Goal: Transaction & Acquisition: Book appointment/travel/reservation

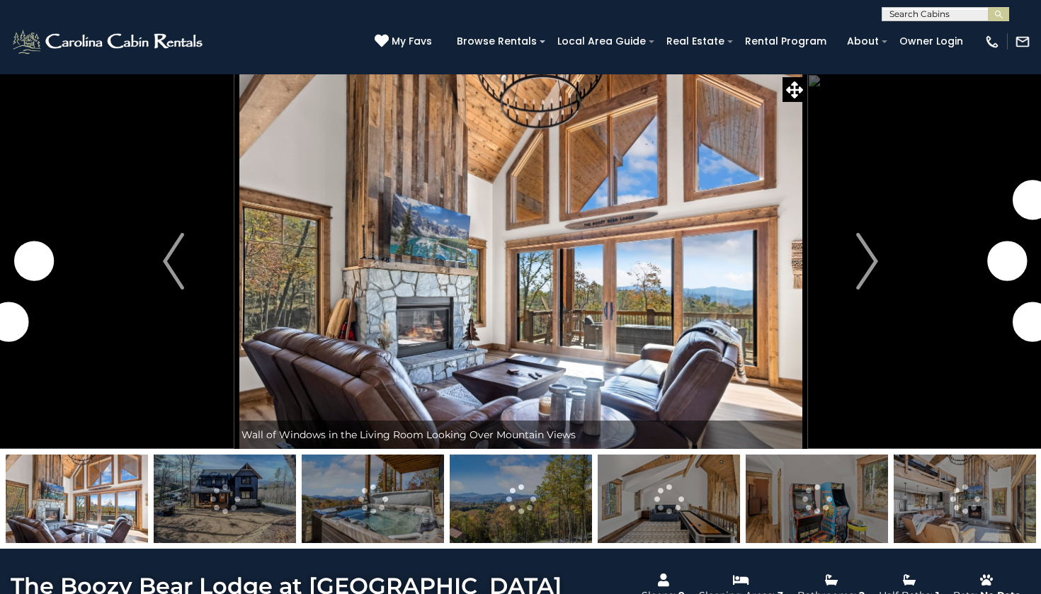
click at [898, 18] on input "text" at bounding box center [944, 17] width 124 height 14
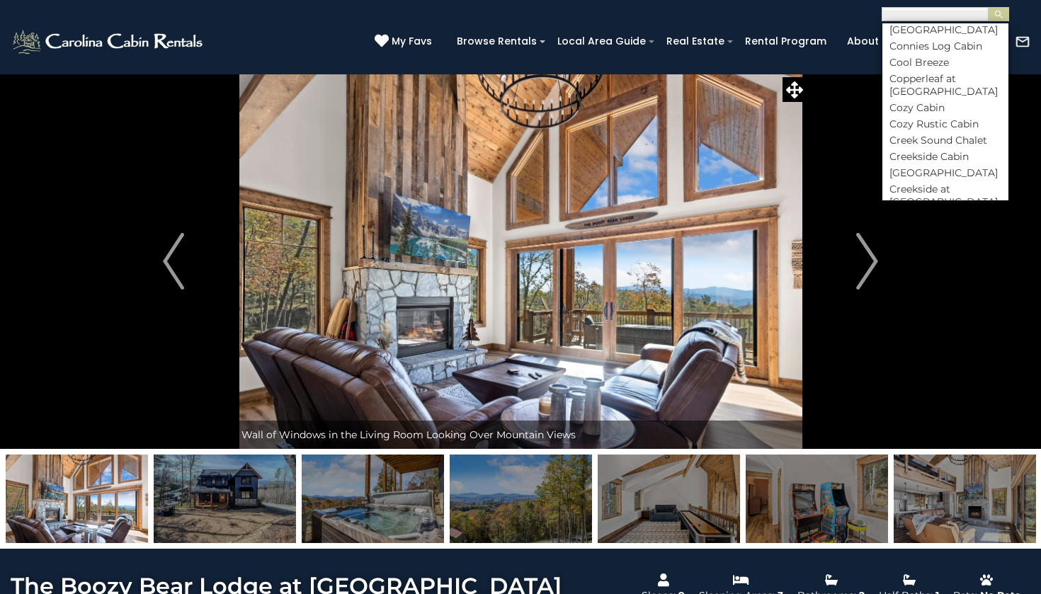
scroll to position [2063, 0]
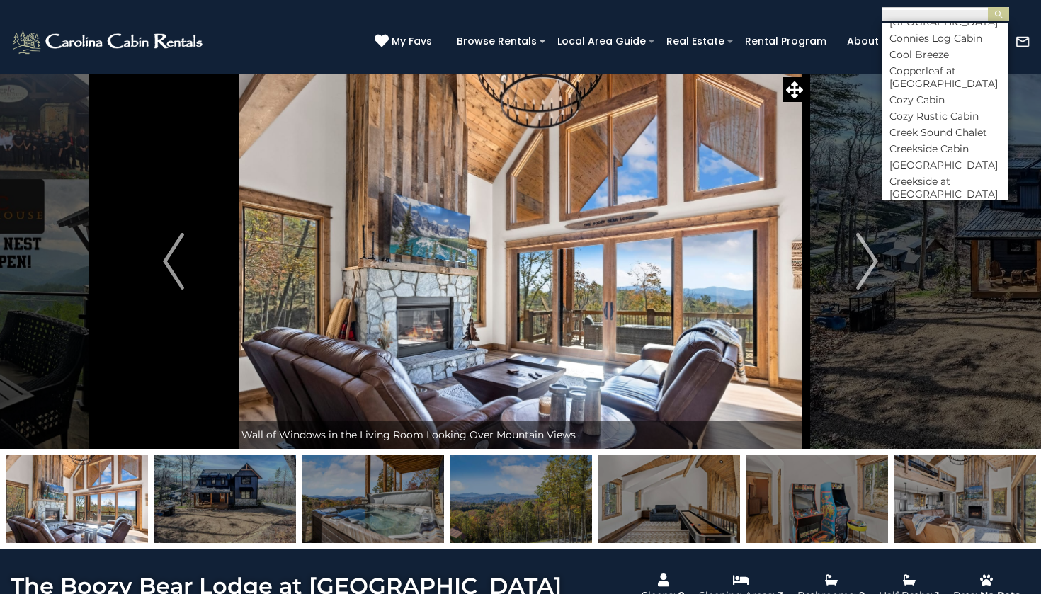
click at [944, 253] on li "Dark Horse Lodge at [GEOGRAPHIC_DATA]" at bounding box center [945, 265] width 126 height 25
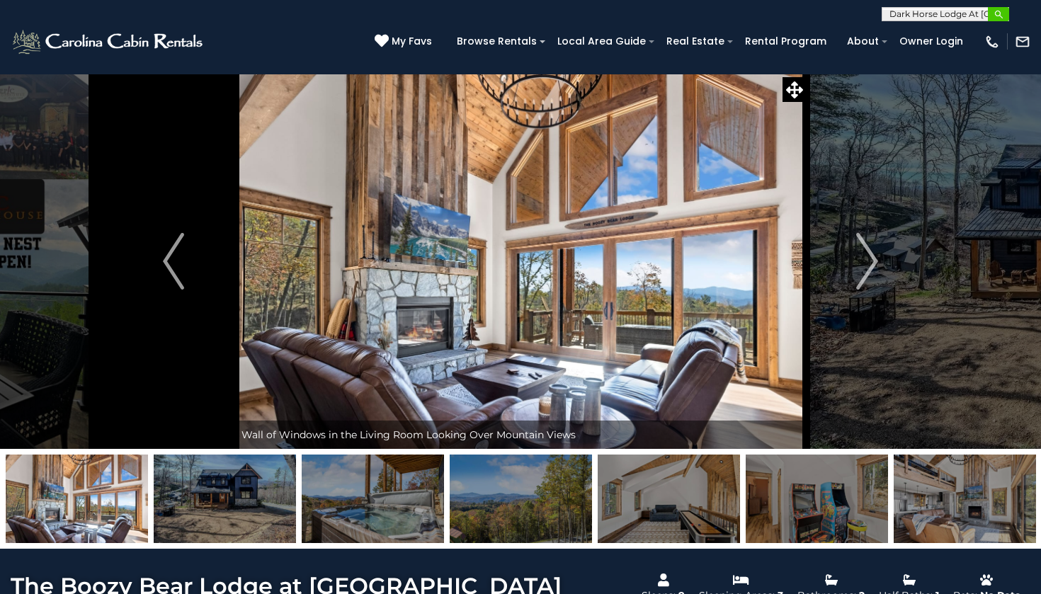
click at [998, 17] on img "submit" at bounding box center [998, 14] width 11 height 11
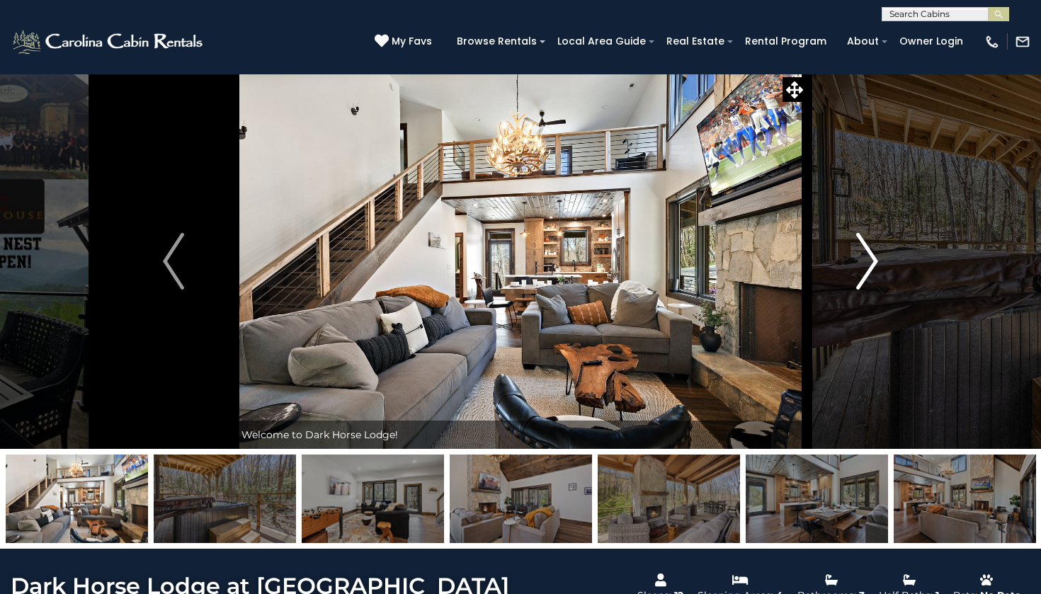
click at [868, 263] on img "Next" at bounding box center [867, 261] width 21 height 57
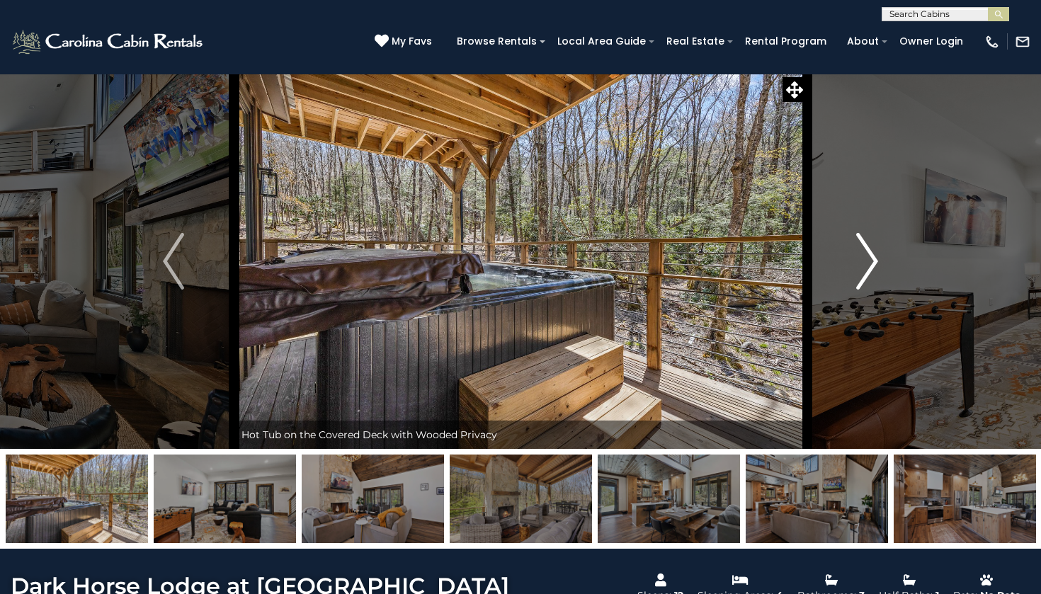
click at [868, 264] on img "Next" at bounding box center [867, 261] width 21 height 57
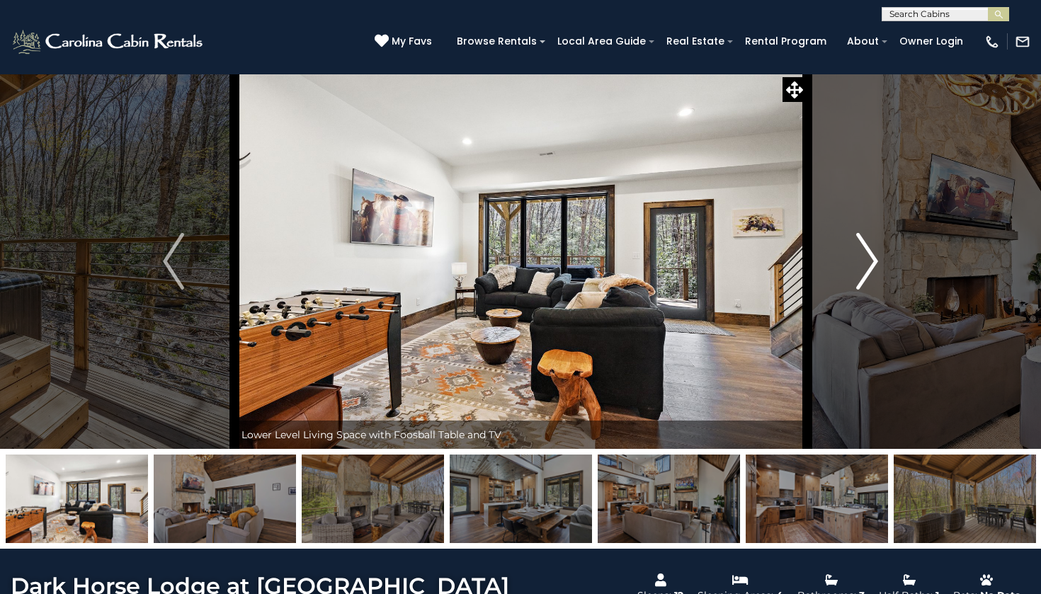
click at [868, 264] on img "Next" at bounding box center [867, 261] width 21 height 57
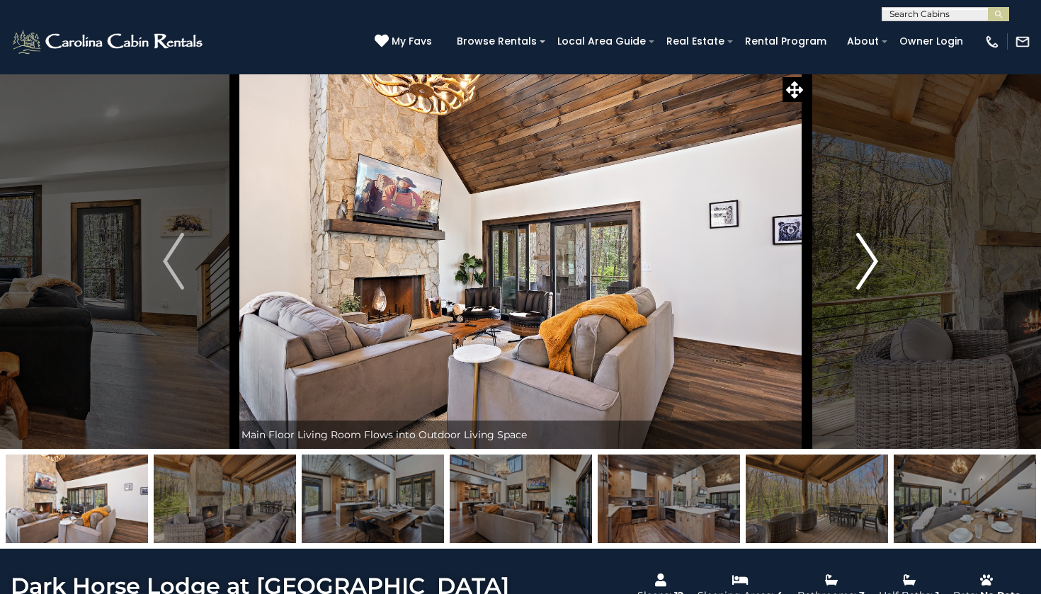
click at [868, 264] on img "Next" at bounding box center [867, 261] width 21 height 57
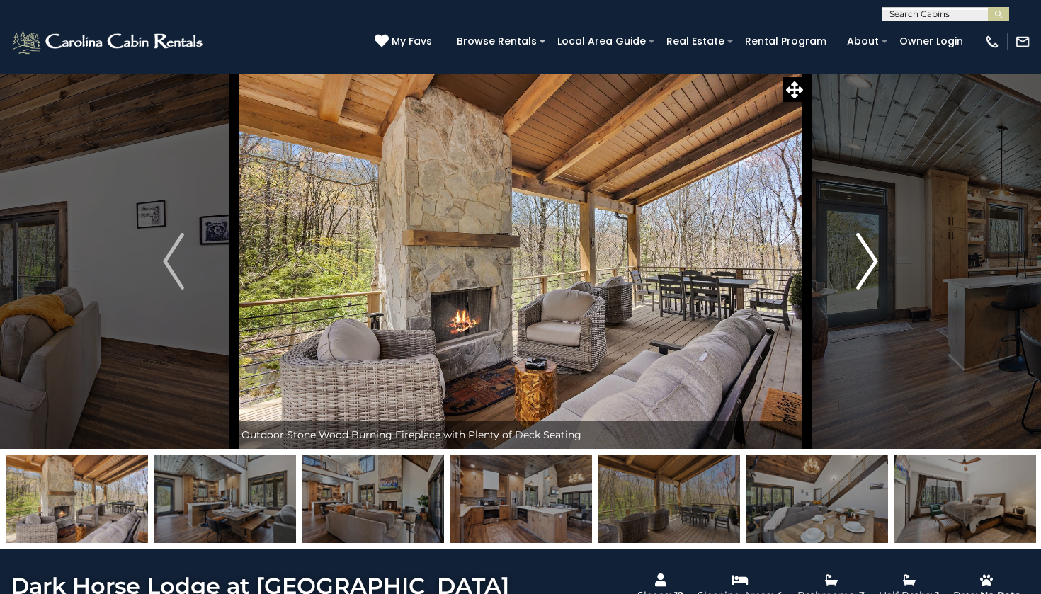
click at [868, 264] on img "Next" at bounding box center [867, 261] width 21 height 57
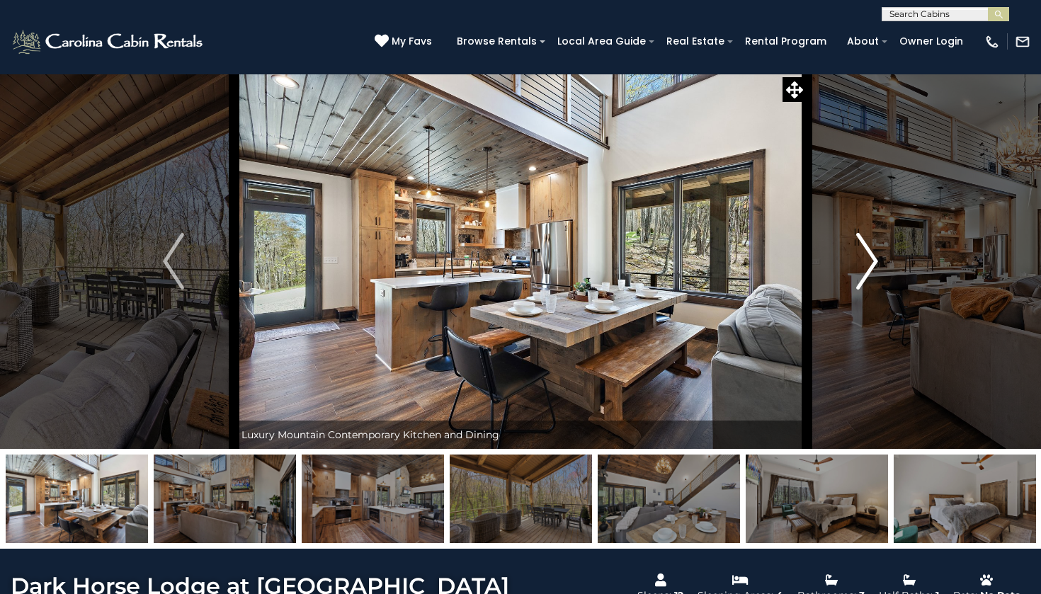
click at [868, 264] on img "Next" at bounding box center [867, 261] width 21 height 57
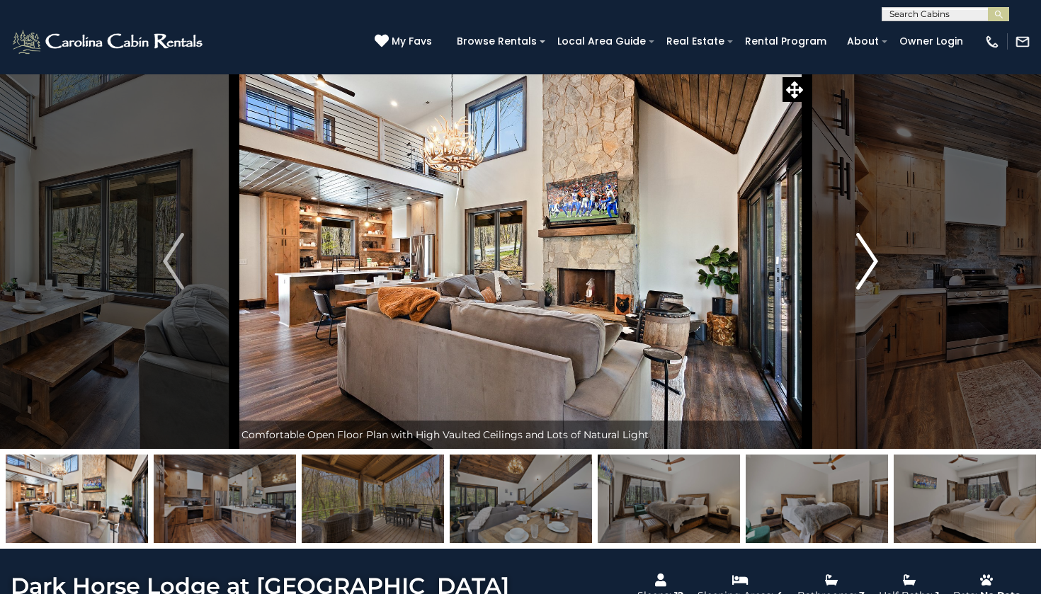
click at [868, 264] on img "Next" at bounding box center [867, 261] width 21 height 57
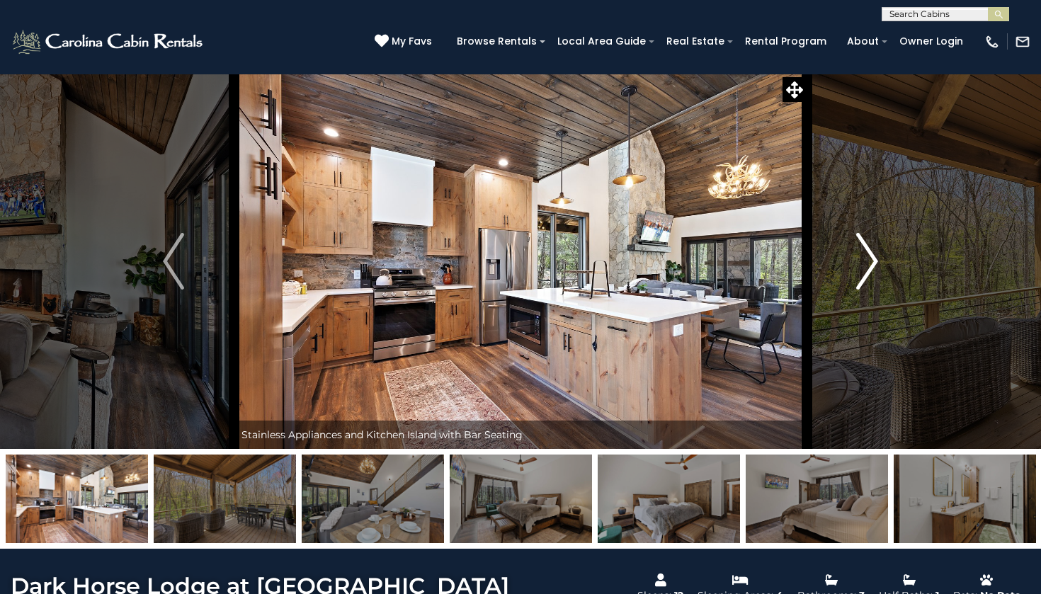
click at [868, 264] on img "Next" at bounding box center [867, 261] width 21 height 57
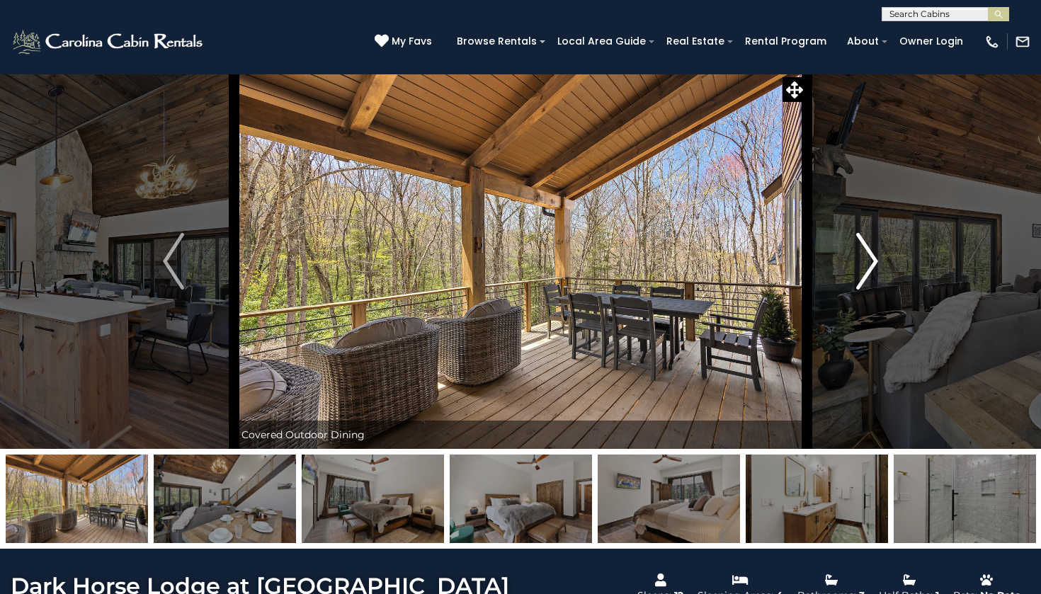
click at [868, 264] on img "Next" at bounding box center [867, 261] width 21 height 57
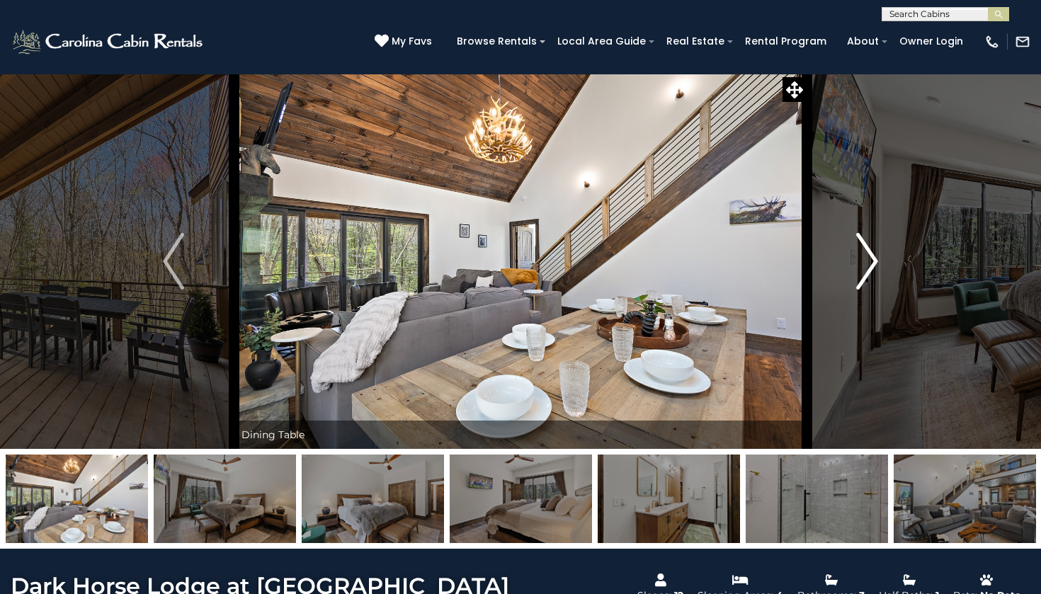
click at [868, 264] on img "Next" at bounding box center [867, 261] width 21 height 57
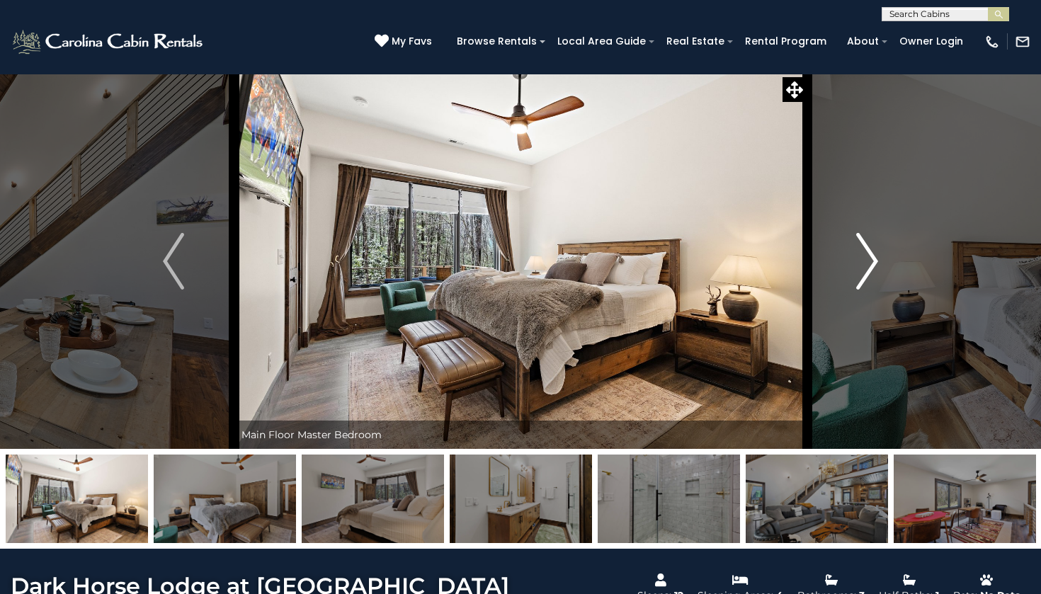
click at [868, 264] on img "Next" at bounding box center [867, 261] width 21 height 57
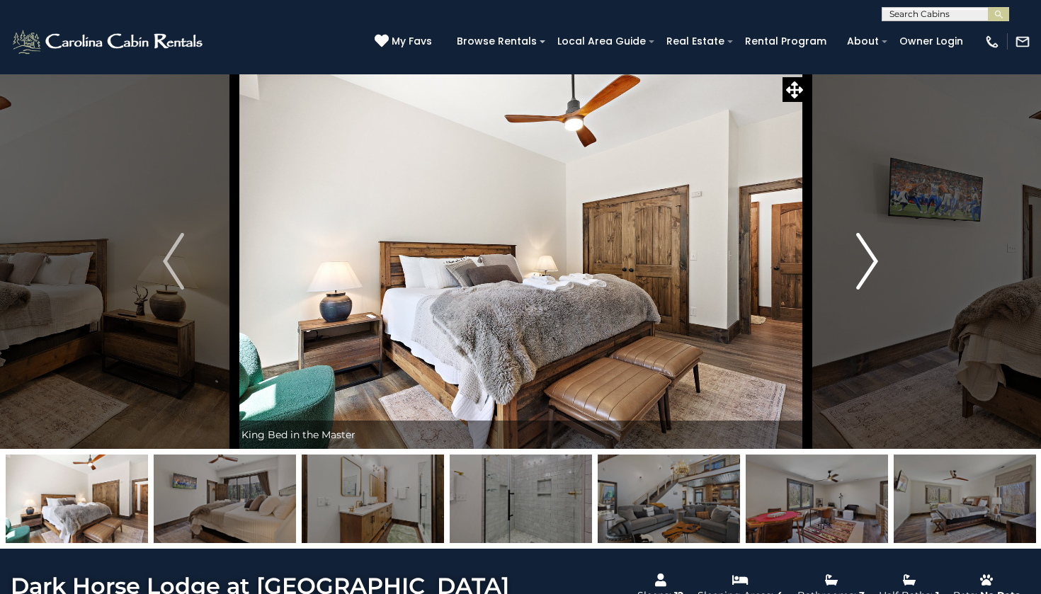
click at [868, 264] on img "Next" at bounding box center [867, 261] width 21 height 57
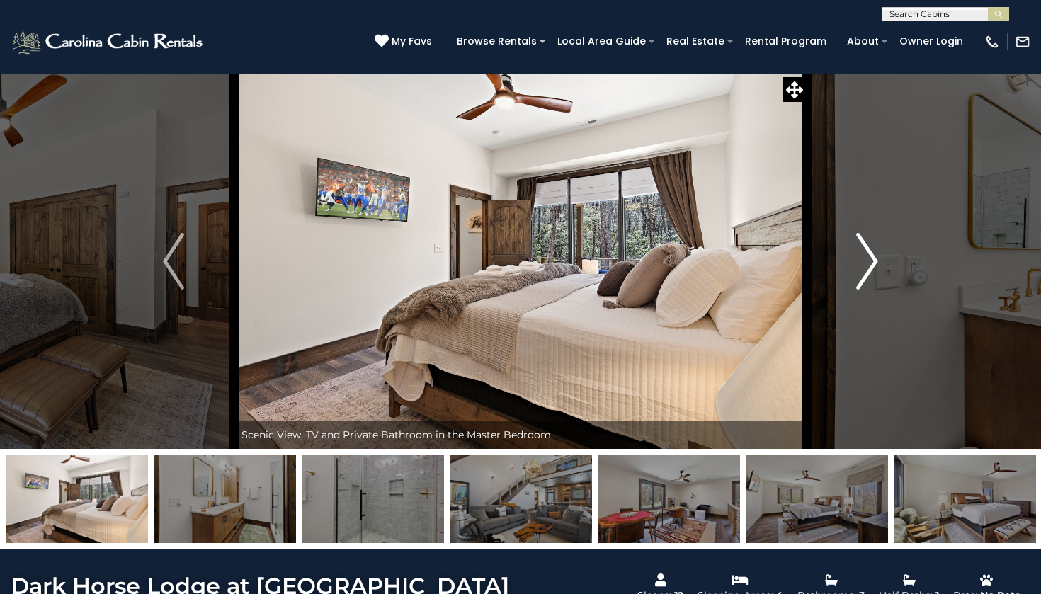
click at [868, 264] on img "Next" at bounding box center [867, 261] width 21 height 57
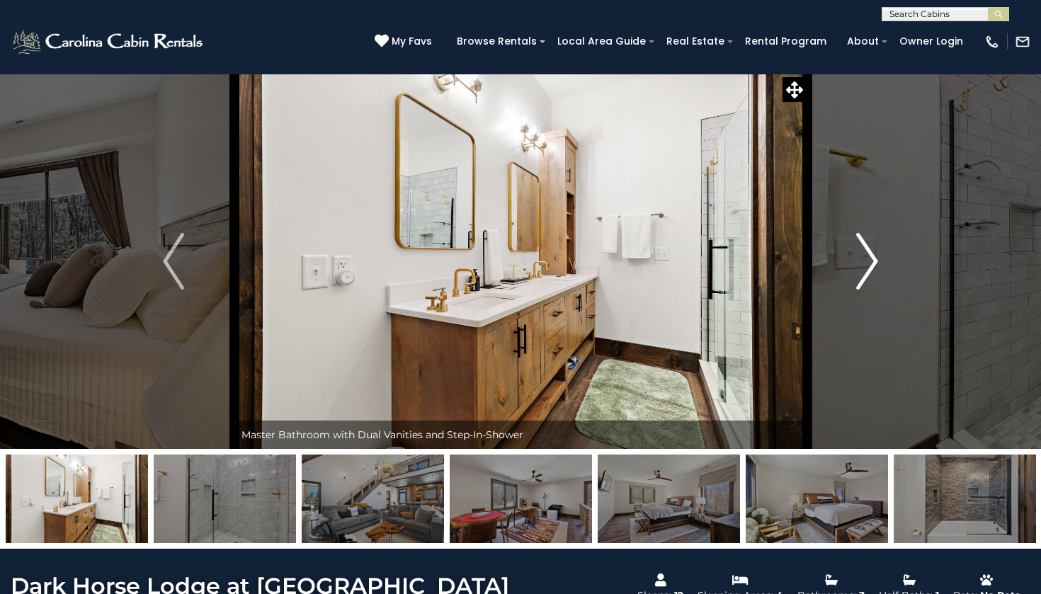
click at [868, 264] on img "Next" at bounding box center [867, 261] width 21 height 57
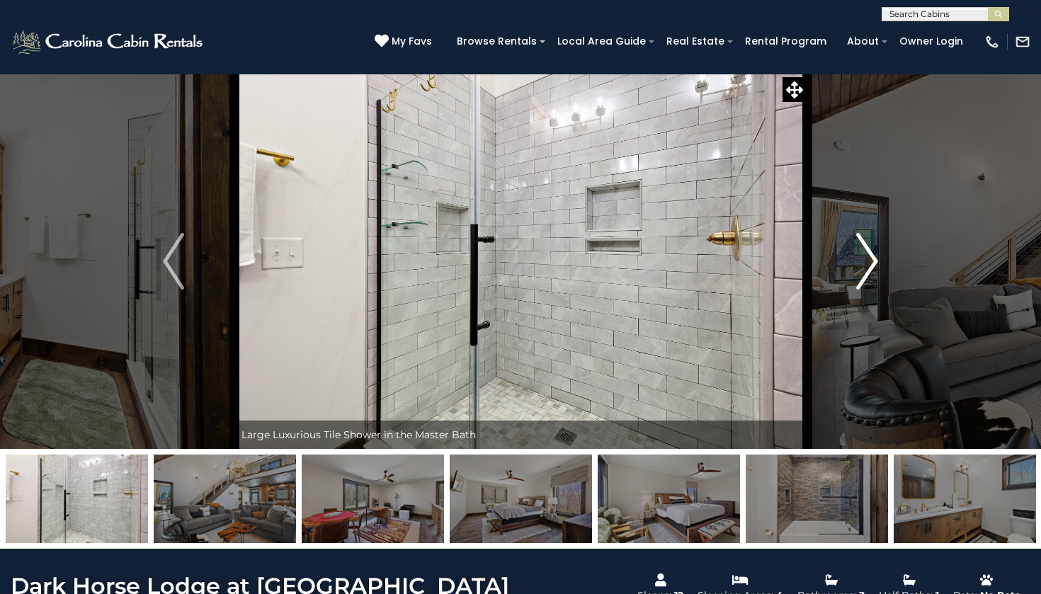
click at [868, 264] on img "Next" at bounding box center [867, 261] width 21 height 57
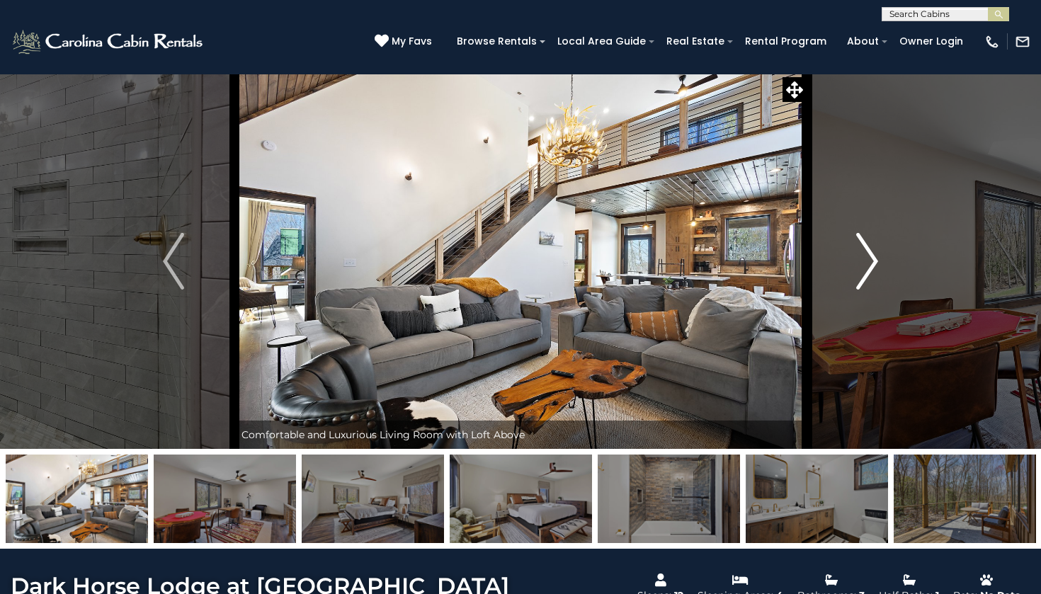
click at [868, 264] on img "Next" at bounding box center [867, 261] width 21 height 57
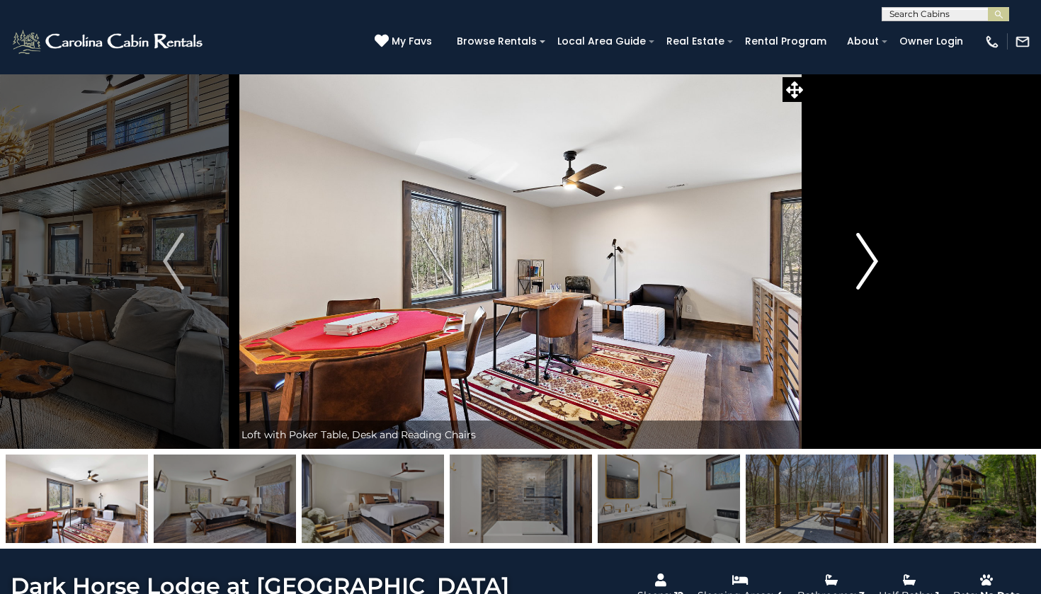
click at [868, 264] on img "Next" at bounding box center [867, 261] width 21 height 57
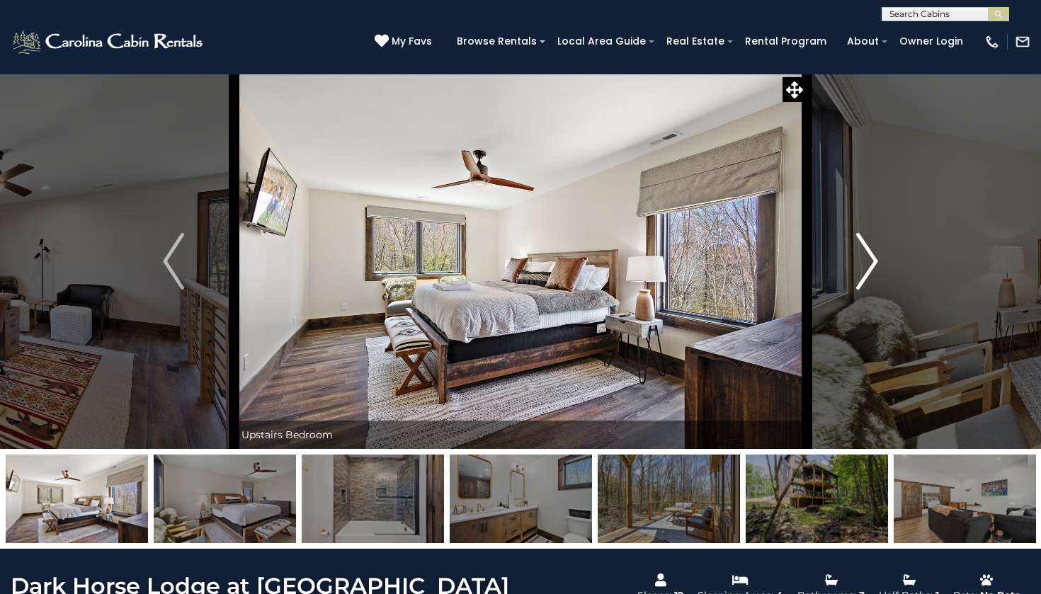
click at [868, 264] on img "Next" at bounding box center [867, 261] width 21 height 57
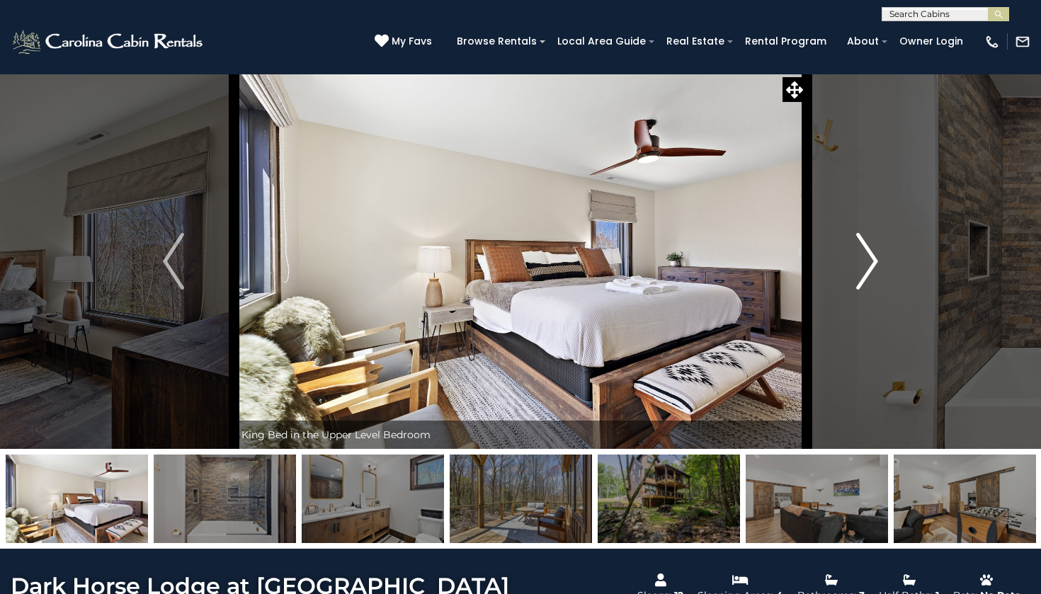
click at [868, 264] on img "Next" at bounding box center [867, 261] width 21 height 57
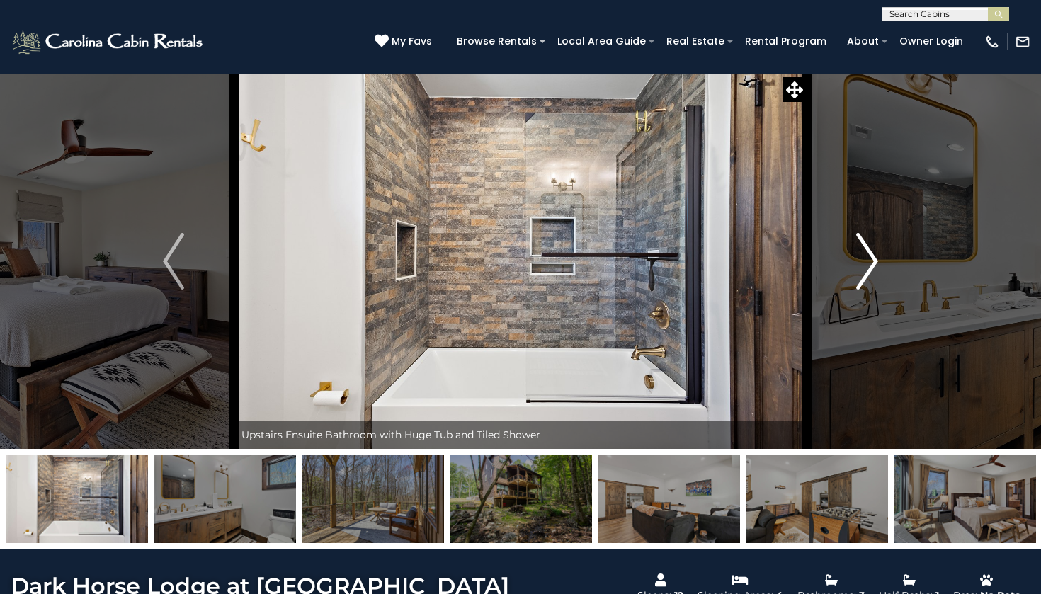
click at [868, 264] on img "Next" at bounding box center [867, 261] width 21 height 57
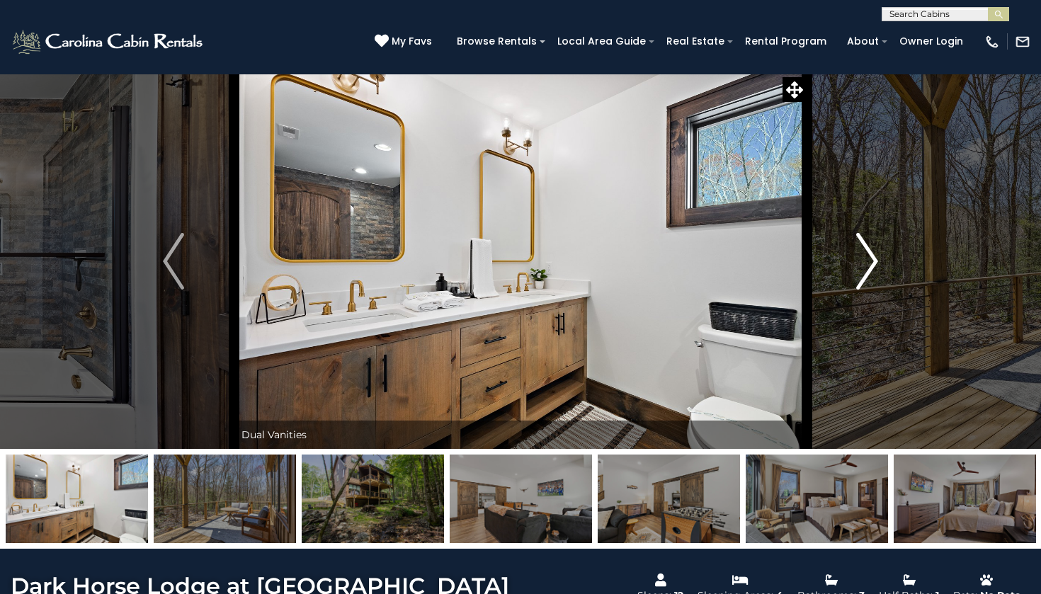
click at [868, 264] on img "Next" at bounding box center [867, 261] width 21 height 57
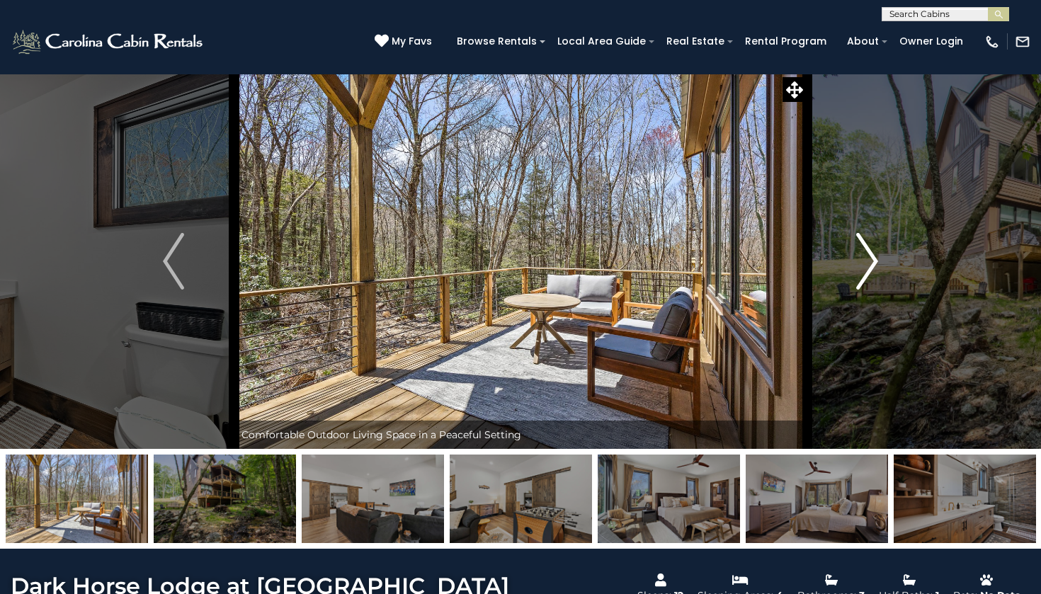
click at [868, 264] on img "Next" at bounding box center [867, 261] width 21 height 57
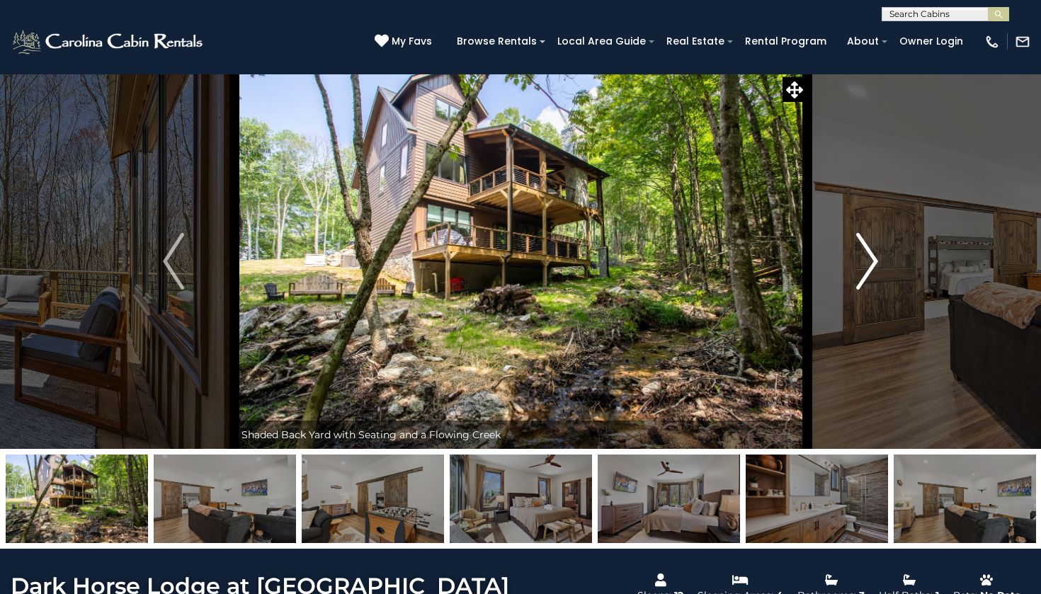
click at [868, 264] on img "Next" at bounding box center [867, 261] width 21 height 57
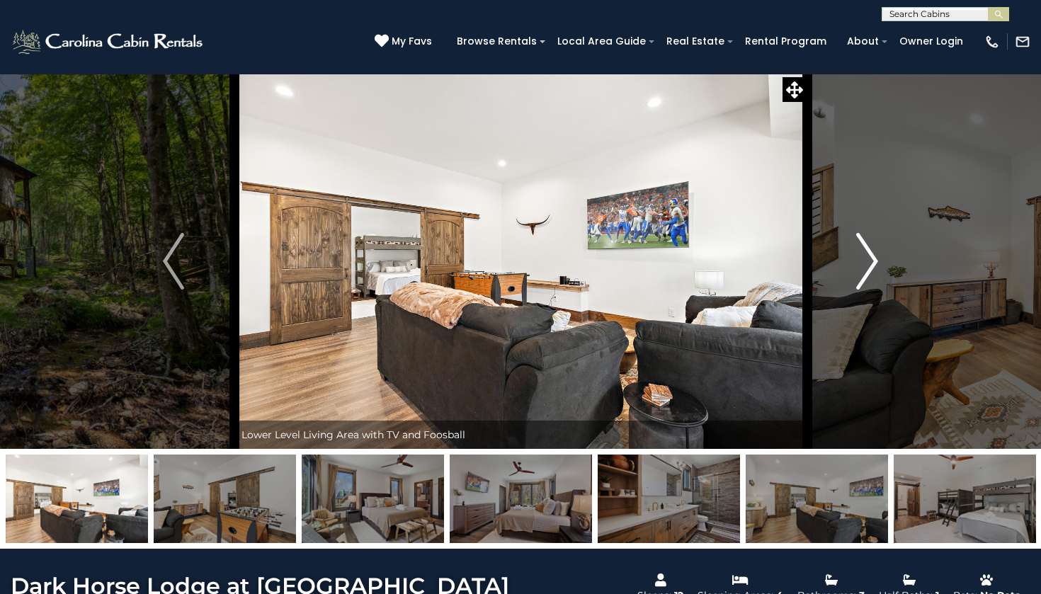
click at [868, 264] on img "Next" at bounding box center [867, 261] width 21 height 57
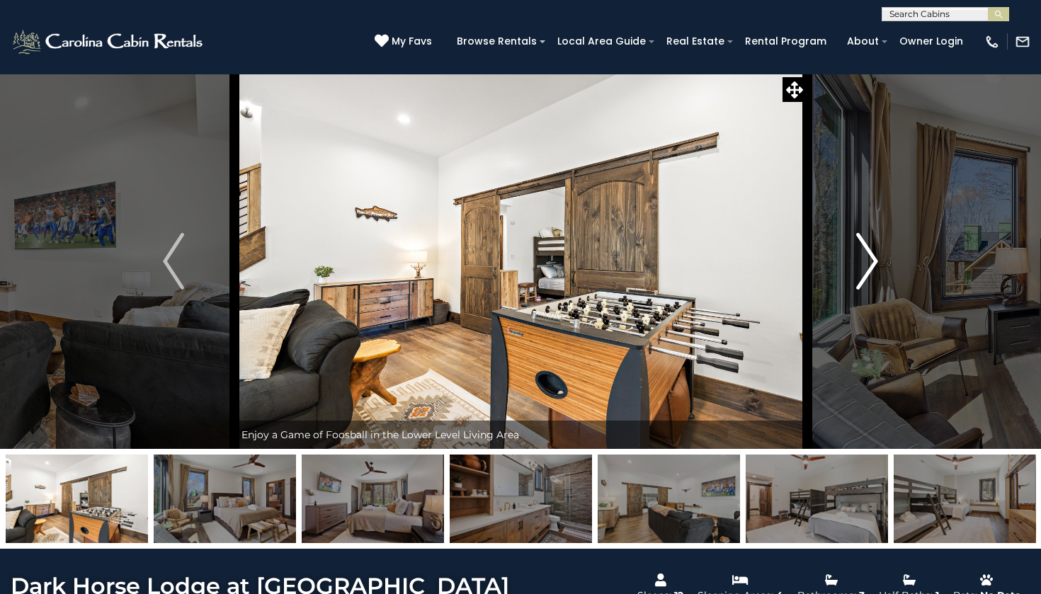
click at [868, 264] on img "Next" at bounding box center [867, 261] width 21 height 57
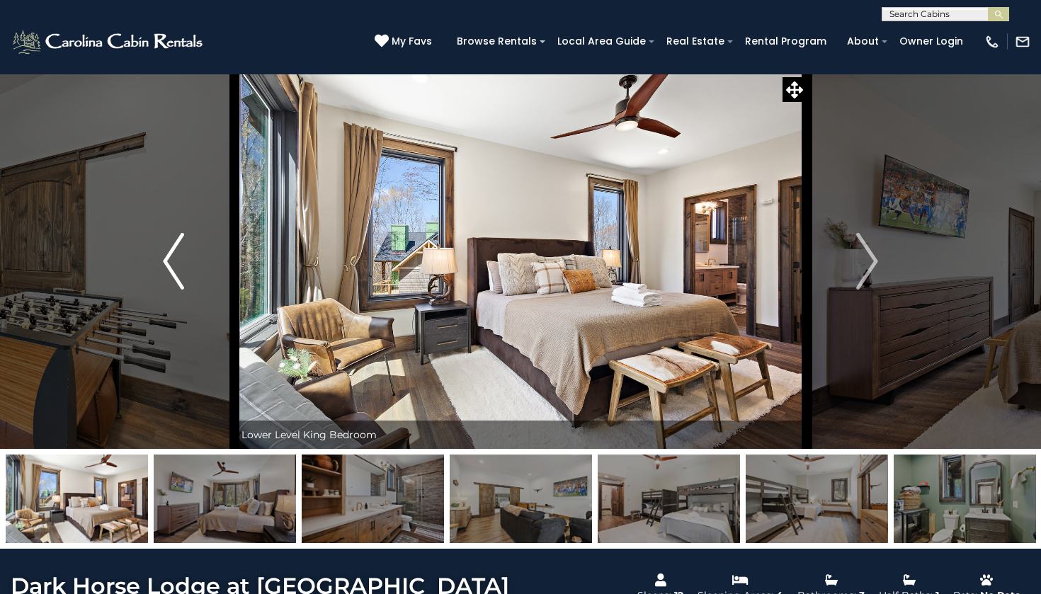
click at [173, 255] on img "Previous" at bounding box center [173, 261] width 21 height 57
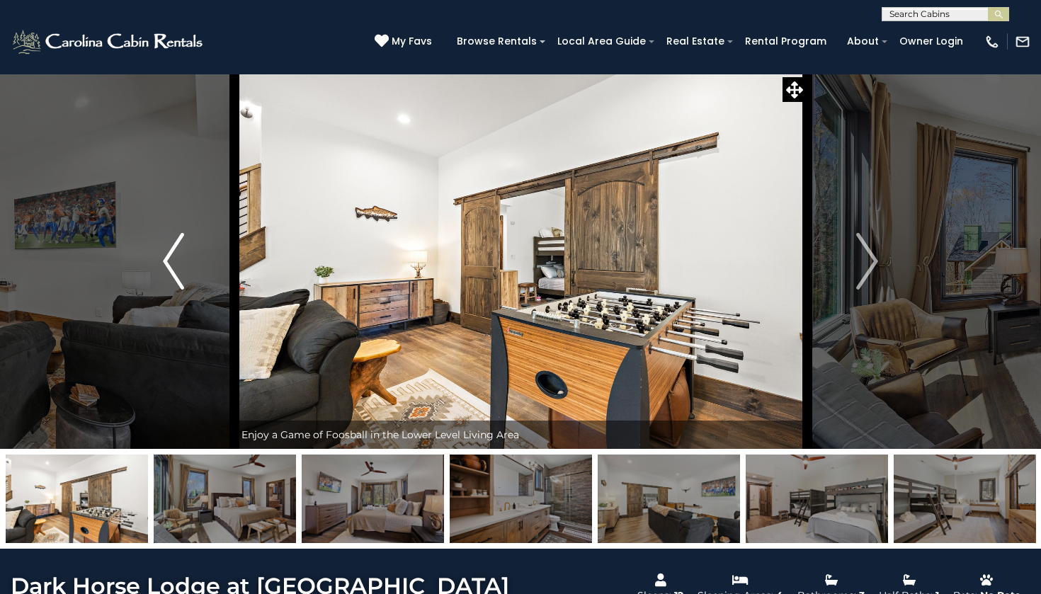
click at [173, 255] on img "Previous" at bounding box center [173, 261] width 21 height 57
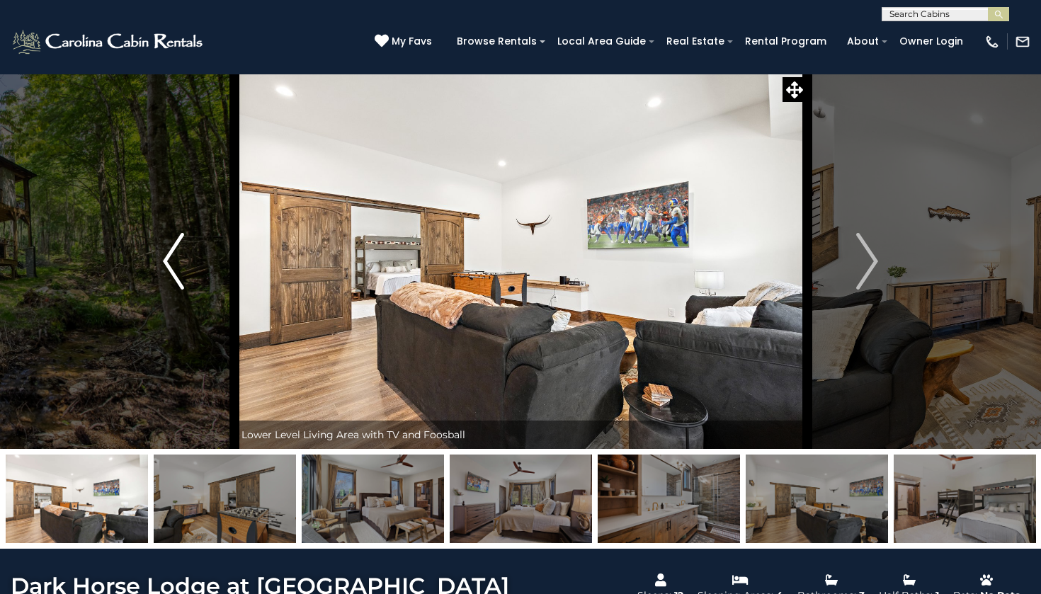
click at [173, 255] on img "Previous" at bounding box center [173, 261] width 21 height 57
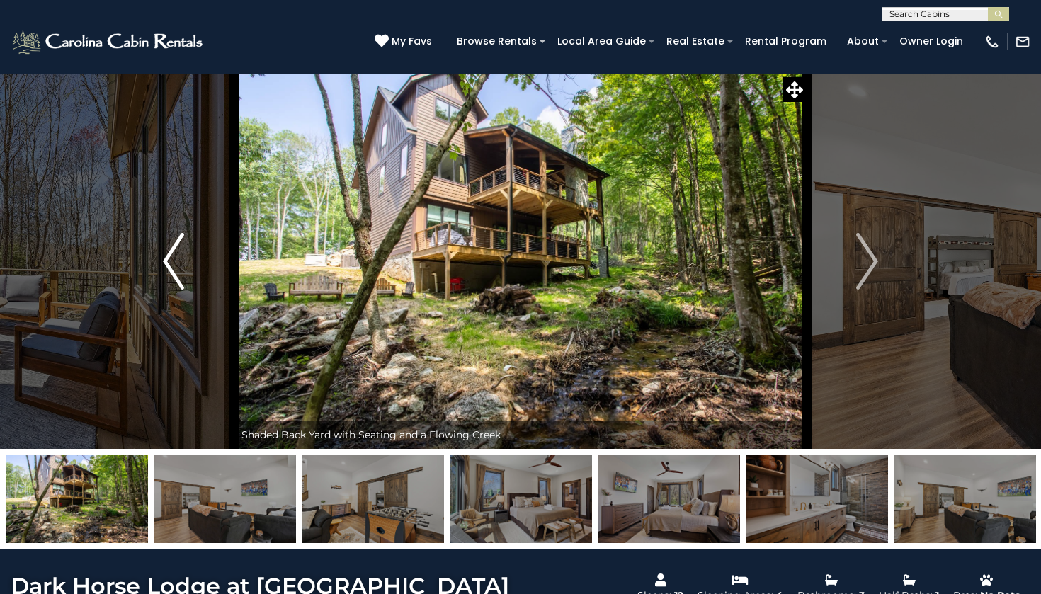
click at [173, 255] on img "Previous" at bounding box center [173, 261] width 21 height 57
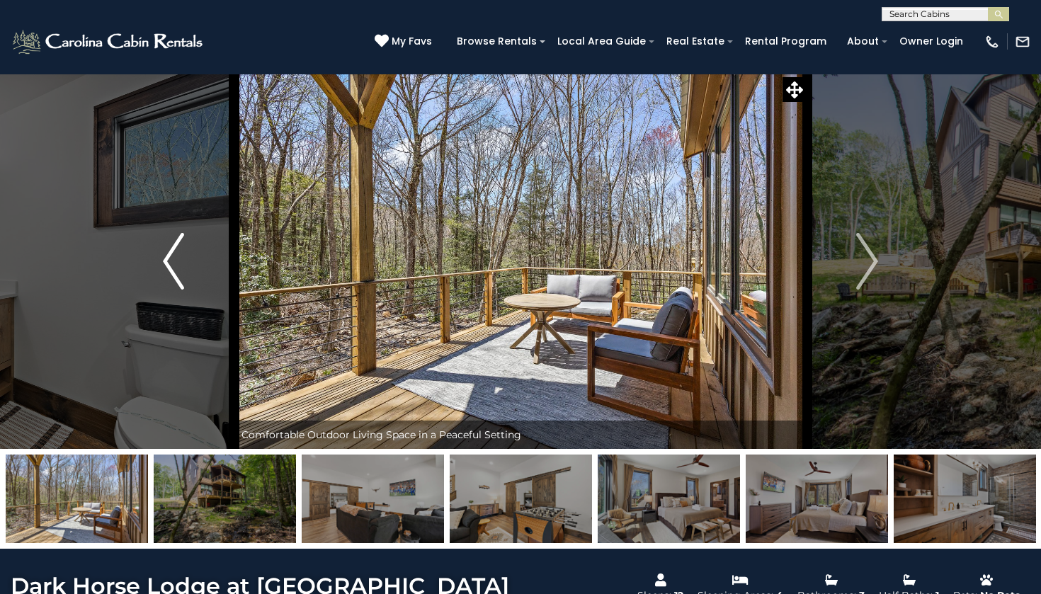
click at [173, 255] on img "Previous" at bounding box center [173, 261] width 21 height 57
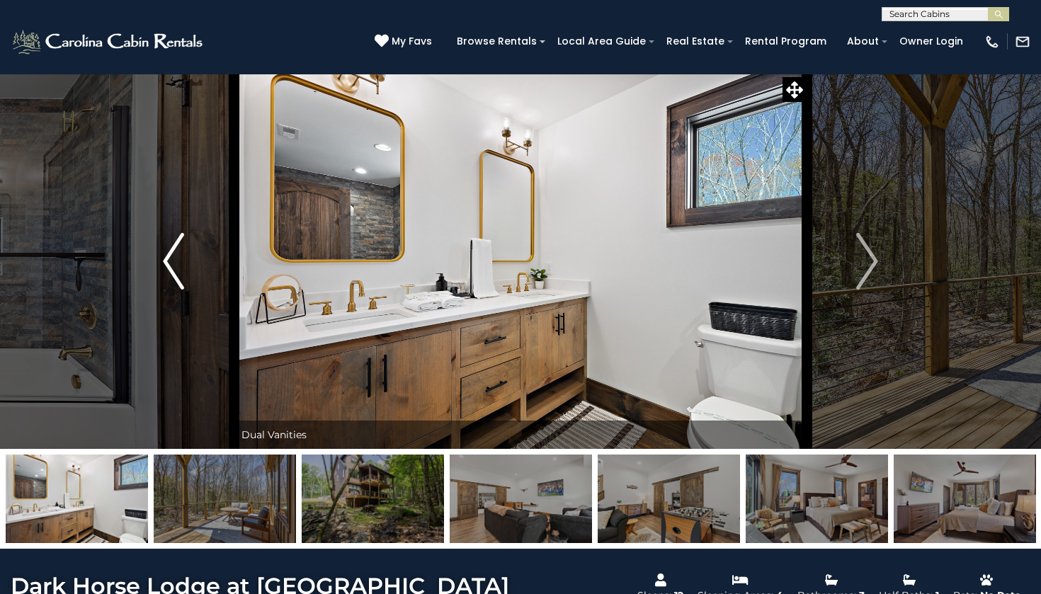
click at [173, 255] on img "Previous" at bounding box center [173, 261] width 21 height 57
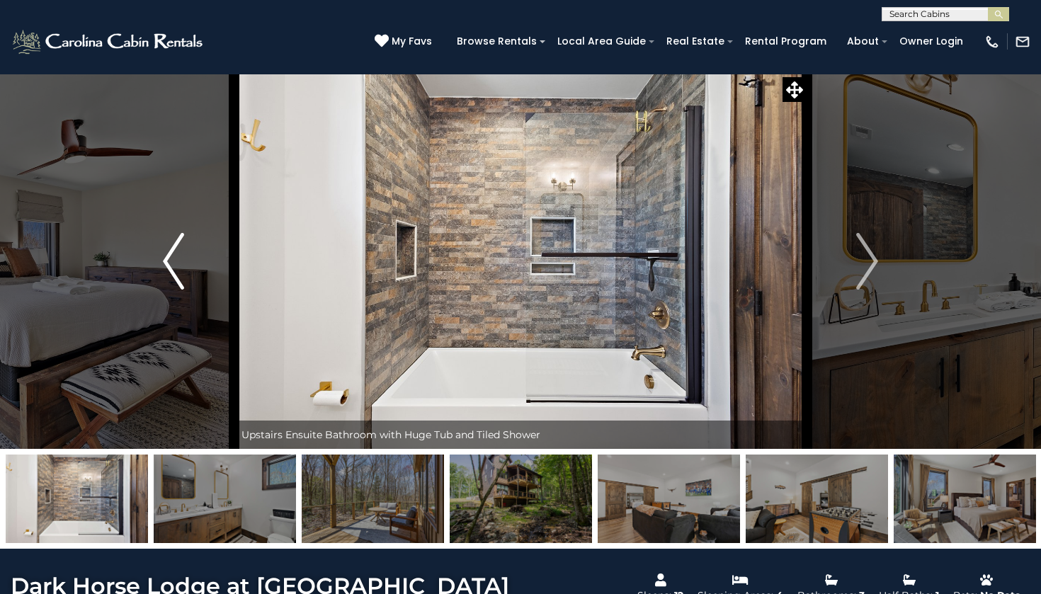
click at [173, 255] on img "Previous" at bounding box center [173, 261] width 21 height 57
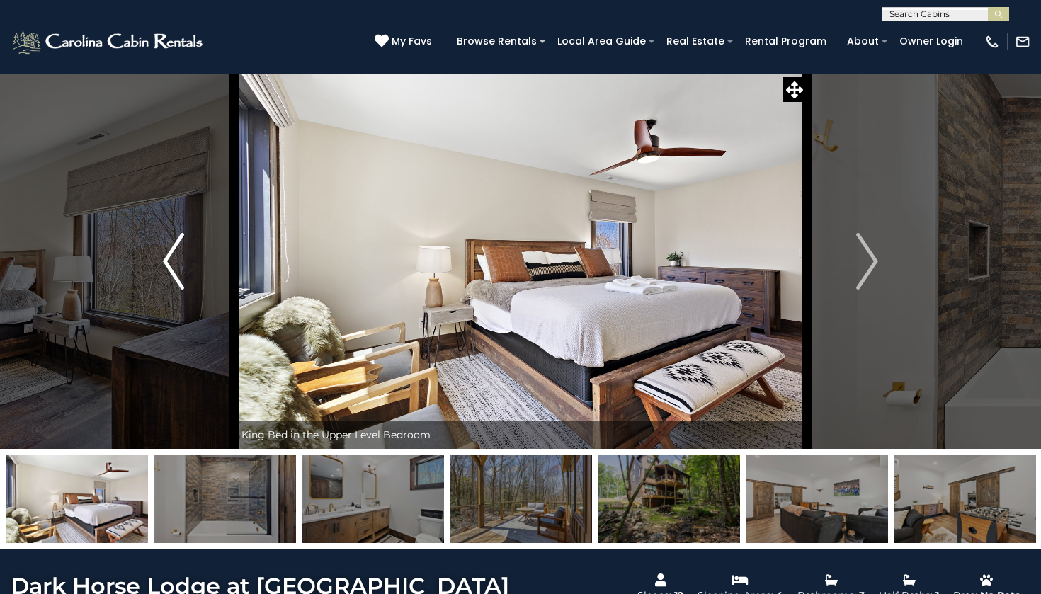
click at [173, 255] on img "Previous" at bounding box center [173, 261] width 21 height 57
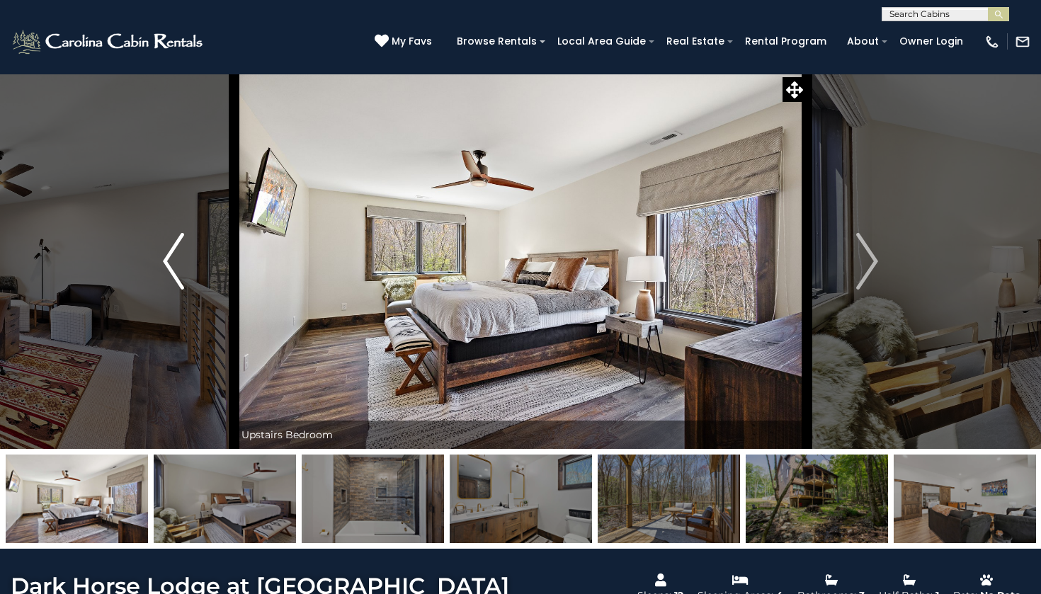
click at [173, 255] on img "Previous" at bounding box center [173, 261] width 21 height 57
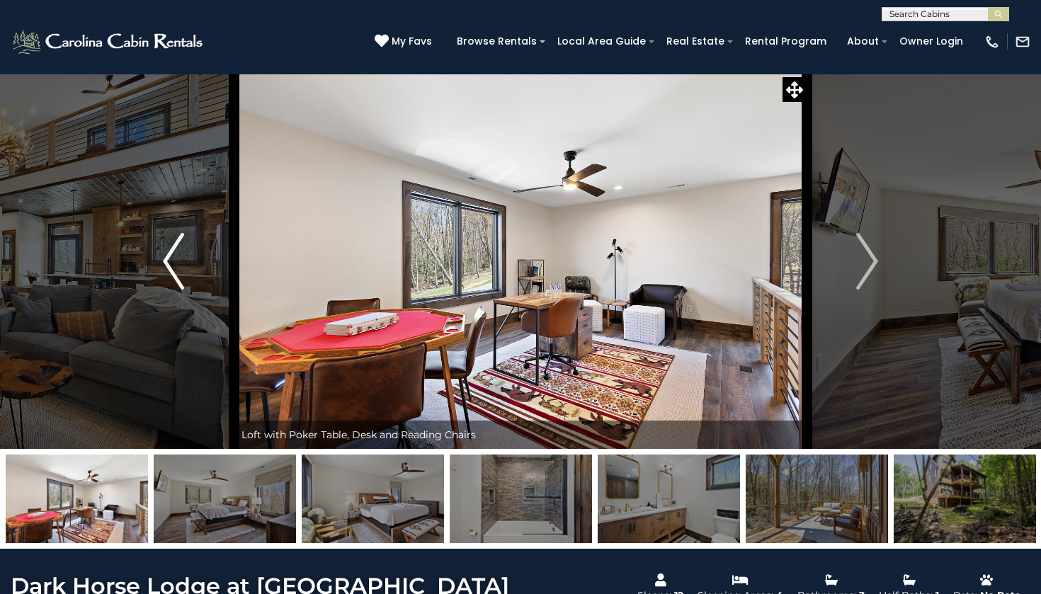
click at [173, 255] on img "Previous" at bounding box center [173, 261] width 21 height 57
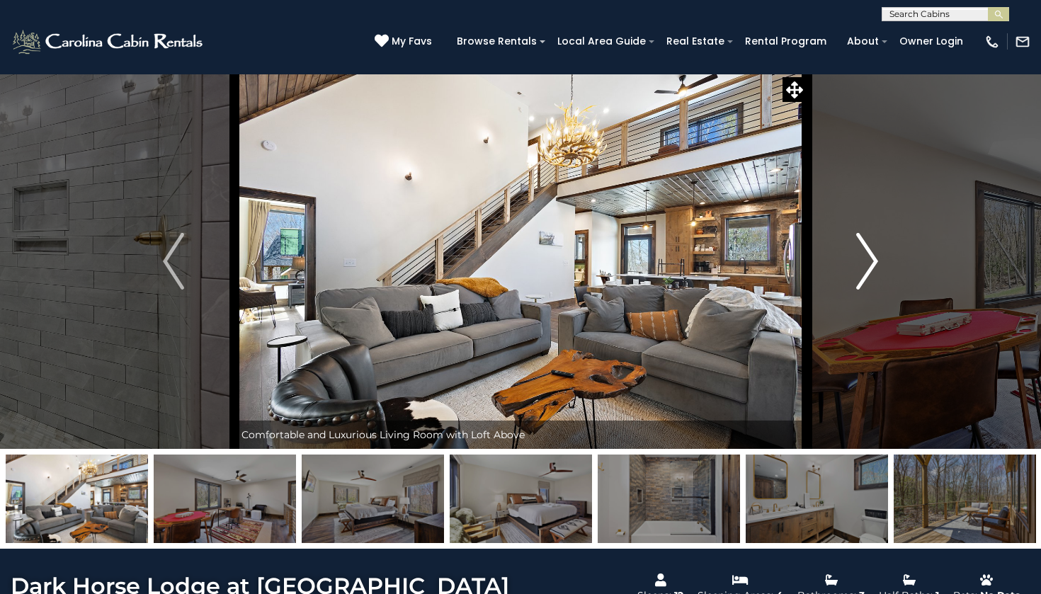
click at [869, 268] on img "Next" at bounding box center [867, 261] width 21 height 57
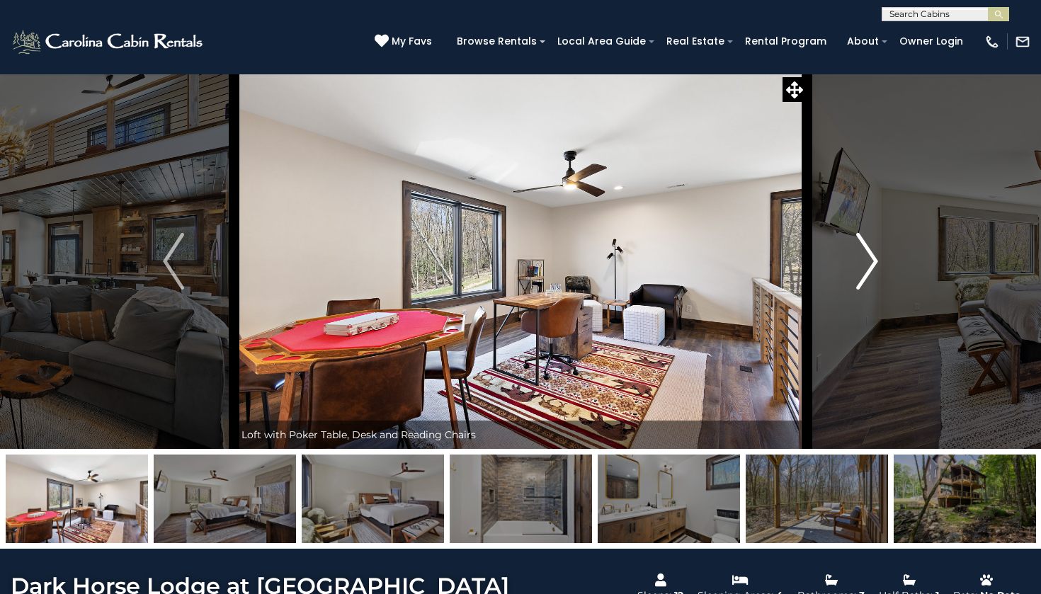
click at [869, 266] on img "Next" at bounding box center [867, 261] width 21 height 57
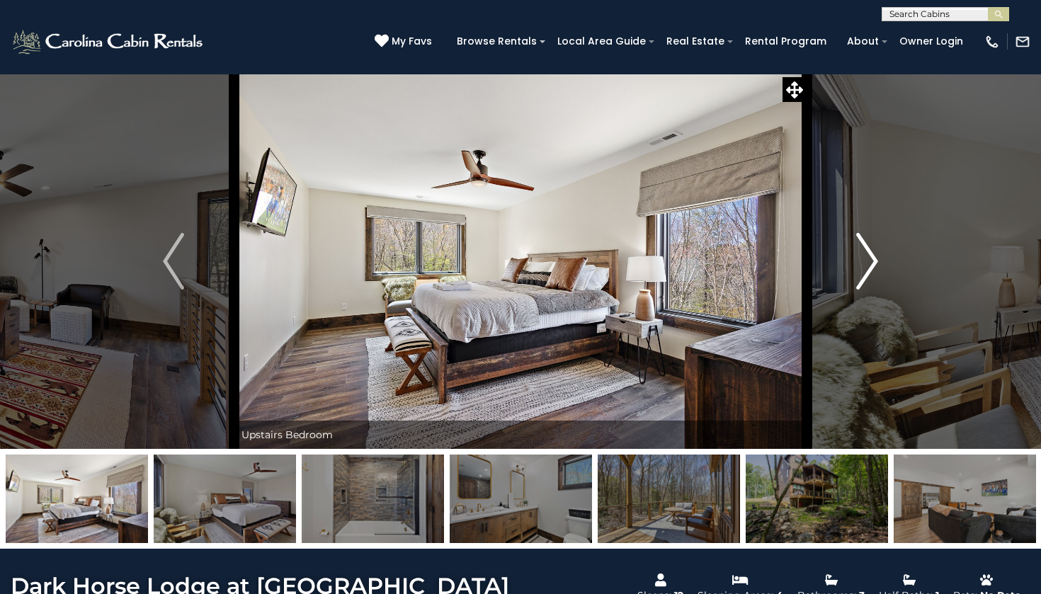
click at [869, 266] on img "Next" at bounding box center [867, 261] width 21 height 57
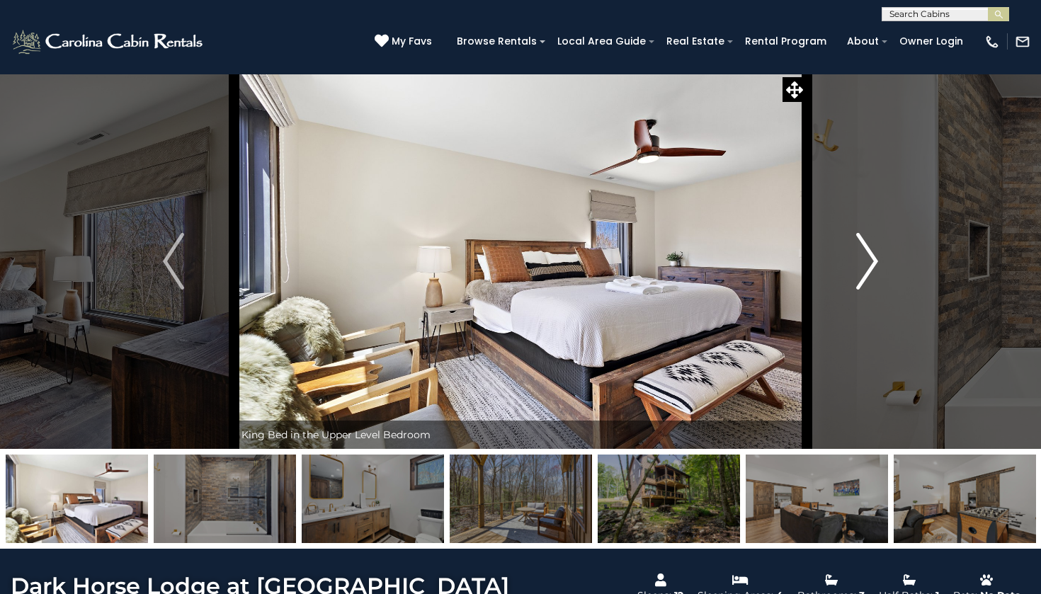
click at [869, 266] on img "Next" at bounding box center [867, 261] width 21 height 57
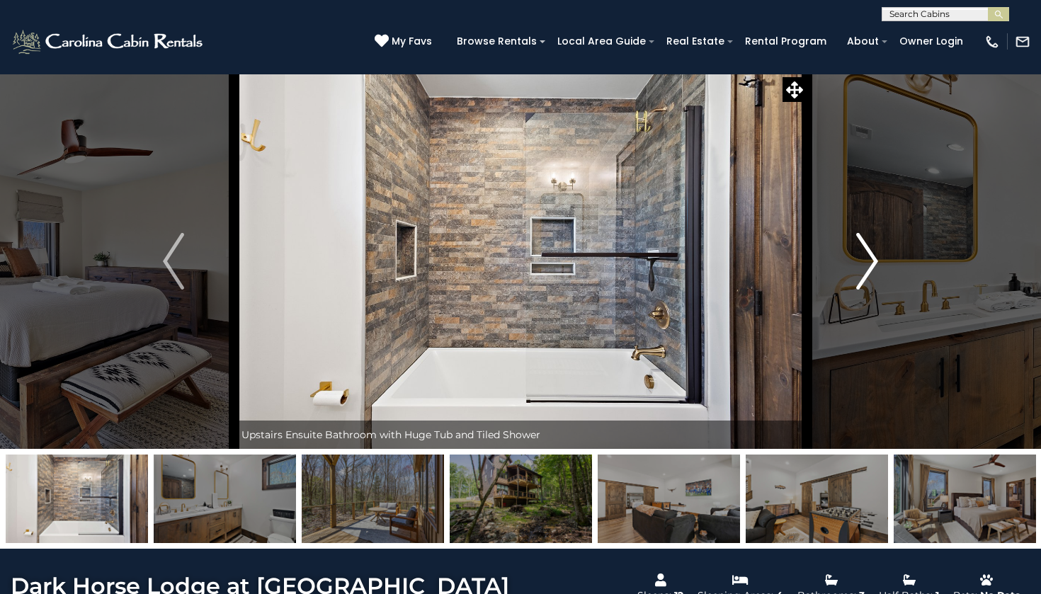
click at [869, 266] on img "Next" at bounding box center [867, 261] width 21 height 57
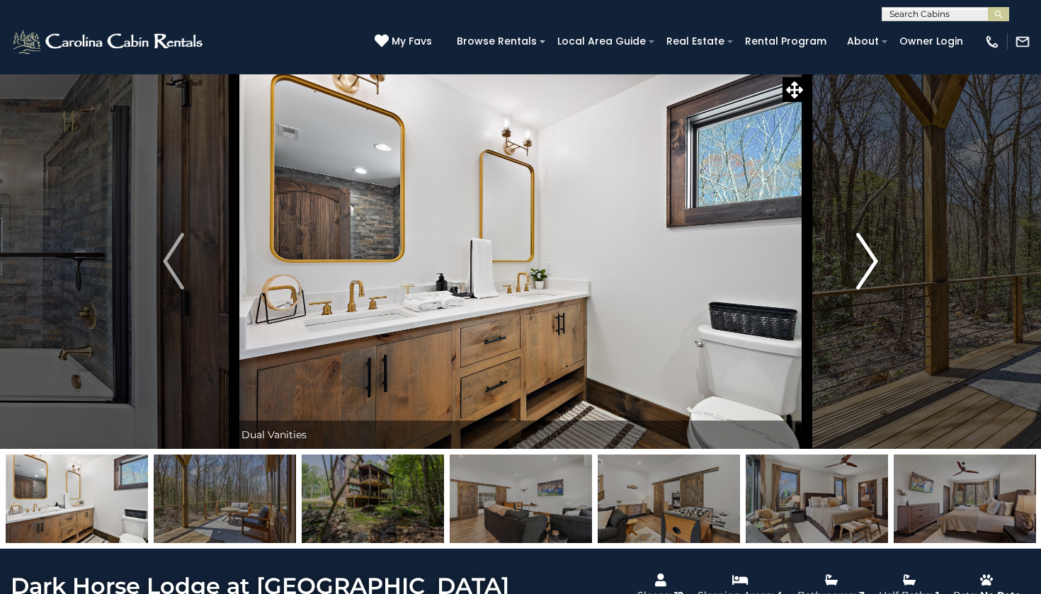
click at [869, 266] on img "Next" at bounding box center [867, 261] width 21 height 57
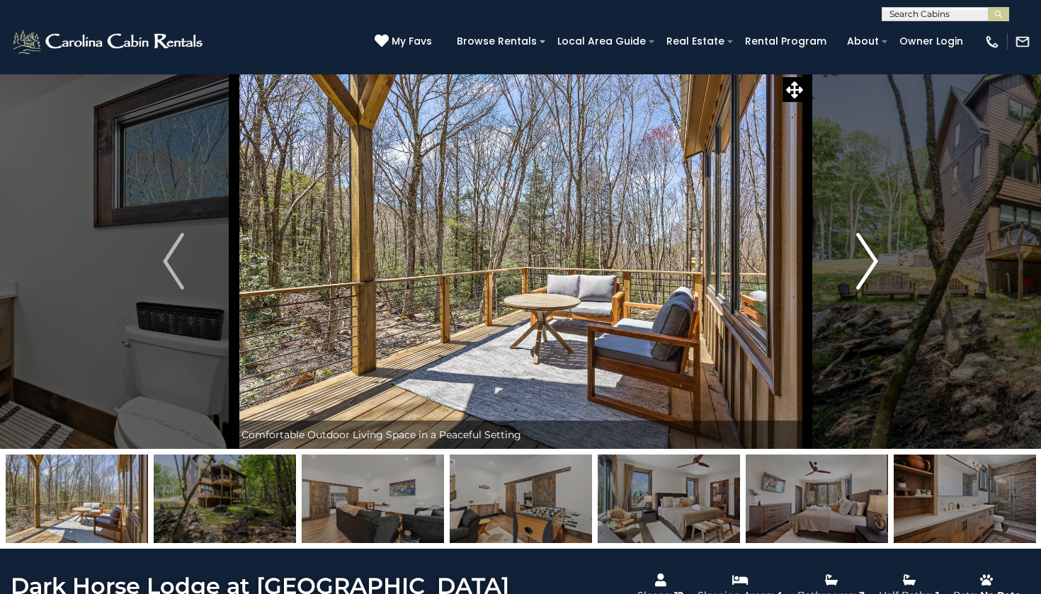
click at [869, 266] on img "Next" at bounding box center [867, 261] width 21 height 57
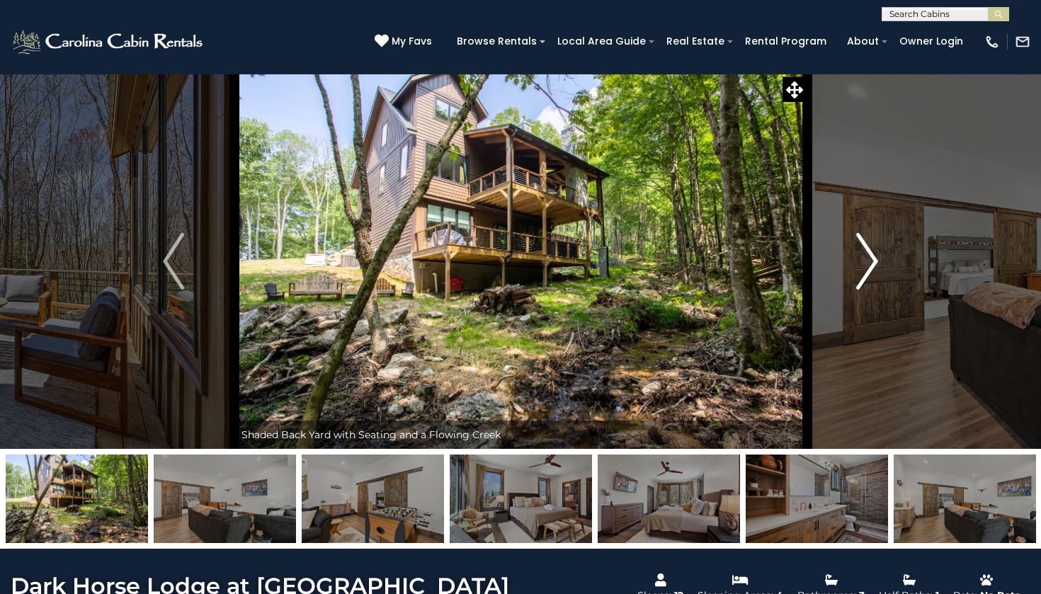
click at [869, 266] on img "Next" at bounding box center [867, 261] width 21 height 57
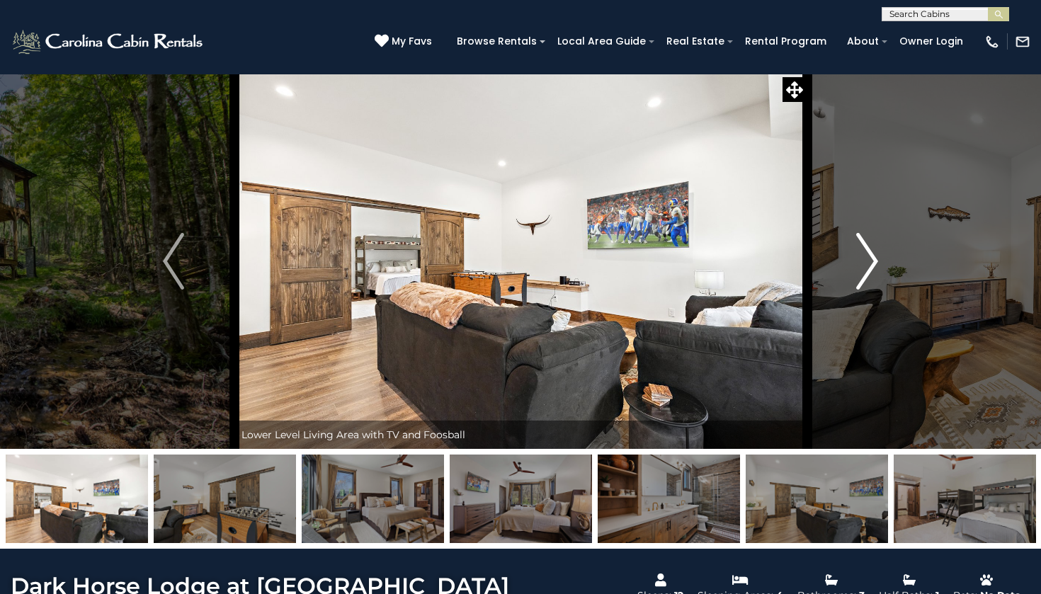
click at [869, 266] on img "Next" at bounding box center [867, 261] width 21 height 57
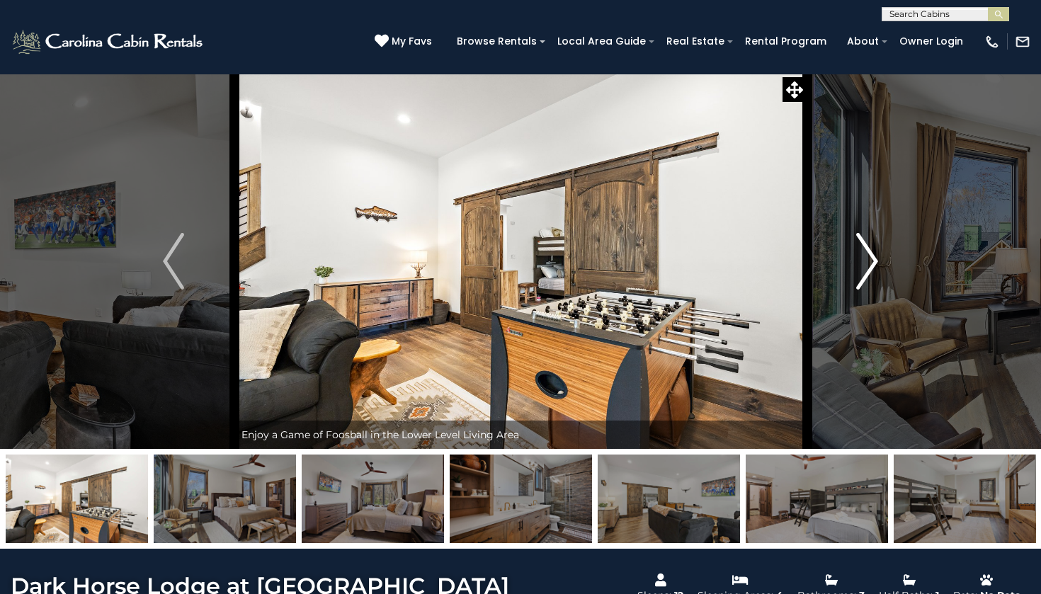
click at [869, 266] on img "Next" at bounding box center [867, 261] width 21 height 57
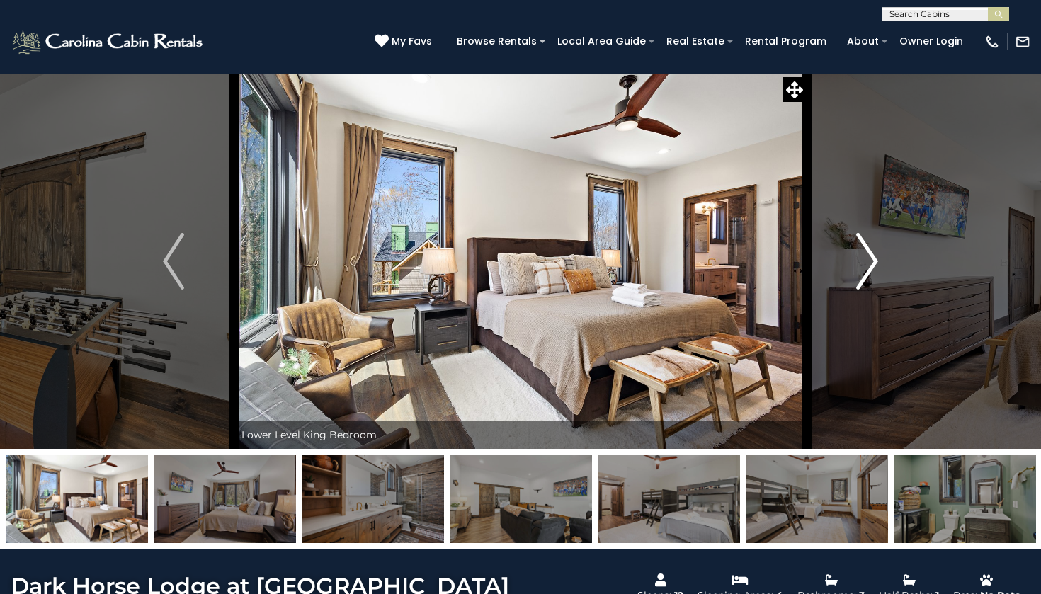
click at [869, 266] on img "Next" at bounding box center [867, 261] width 21 height 57
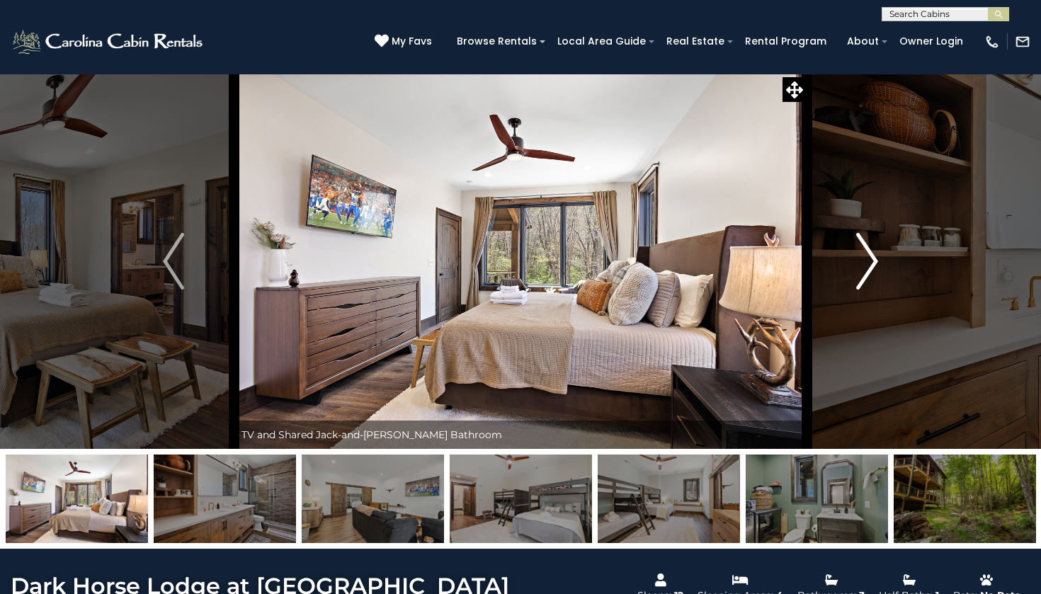
click at [869, 266] on img "Next" at bounding box center [867, 261] width 21 height 57
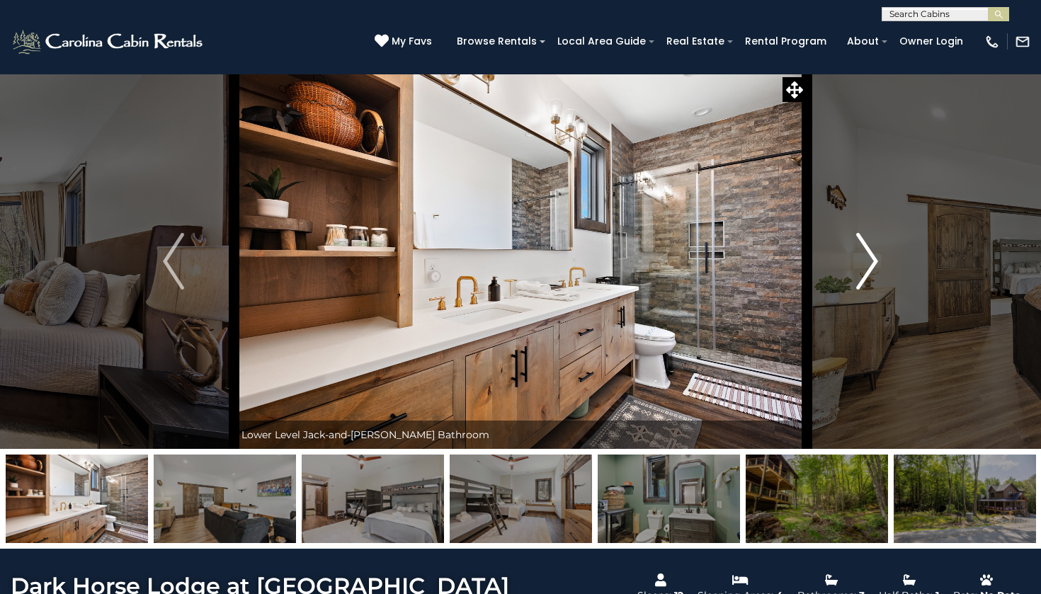
click at [869, 266] on img "Next" at bounding box center [867, 261] width 21 height 57
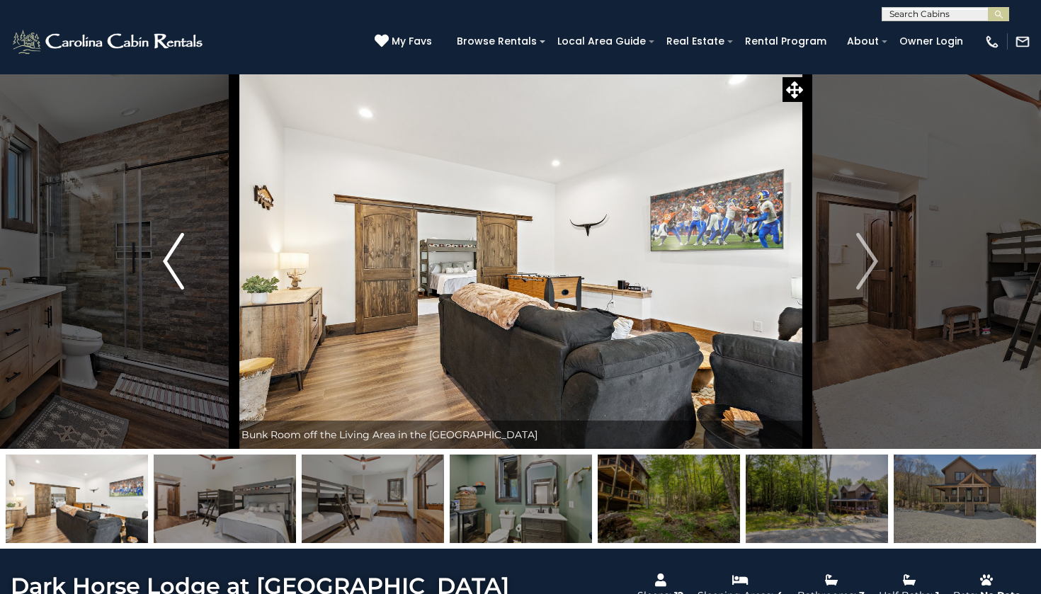
click at [176, 261] on img "Previous" at bounding box center [173, 261] width 21 height 57
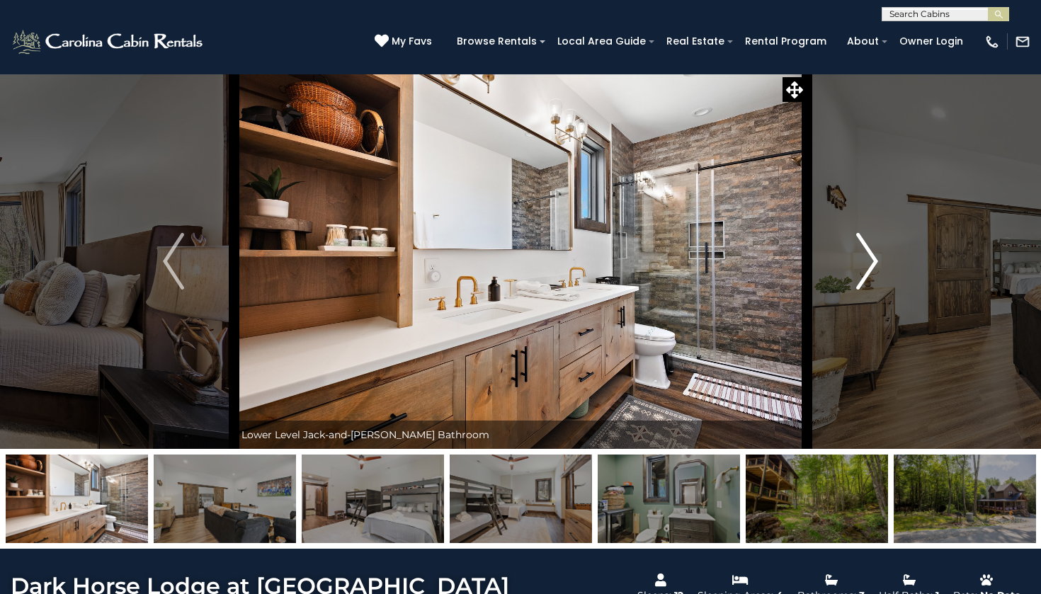
click at [866, 258] on img "Next" at bounding box center [867, 261] width 21 height 57
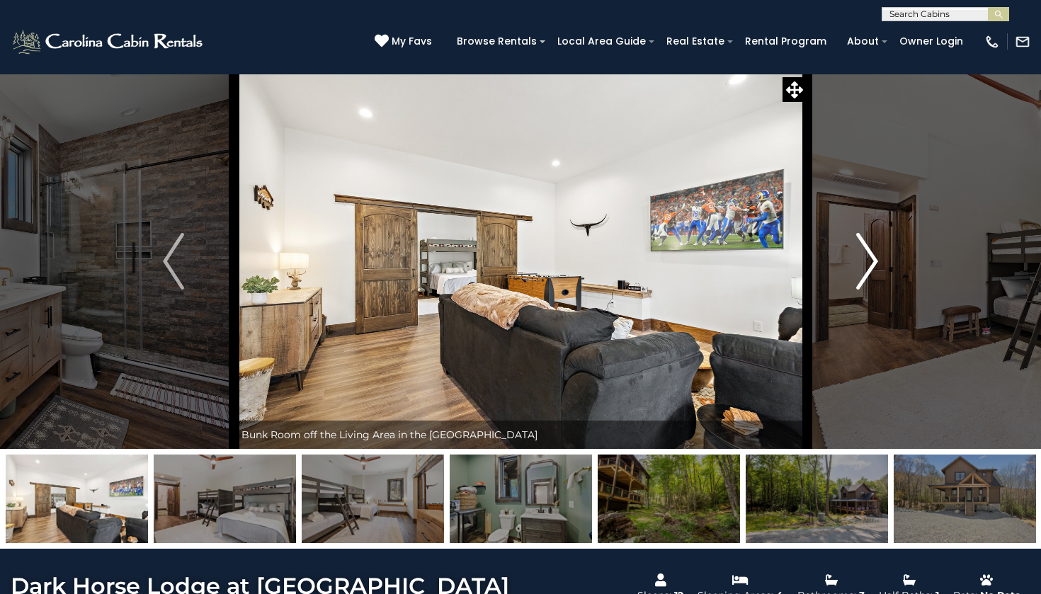
click at [866, 258] on img "Next" at bounding box center [867, 261] width 21 height 57
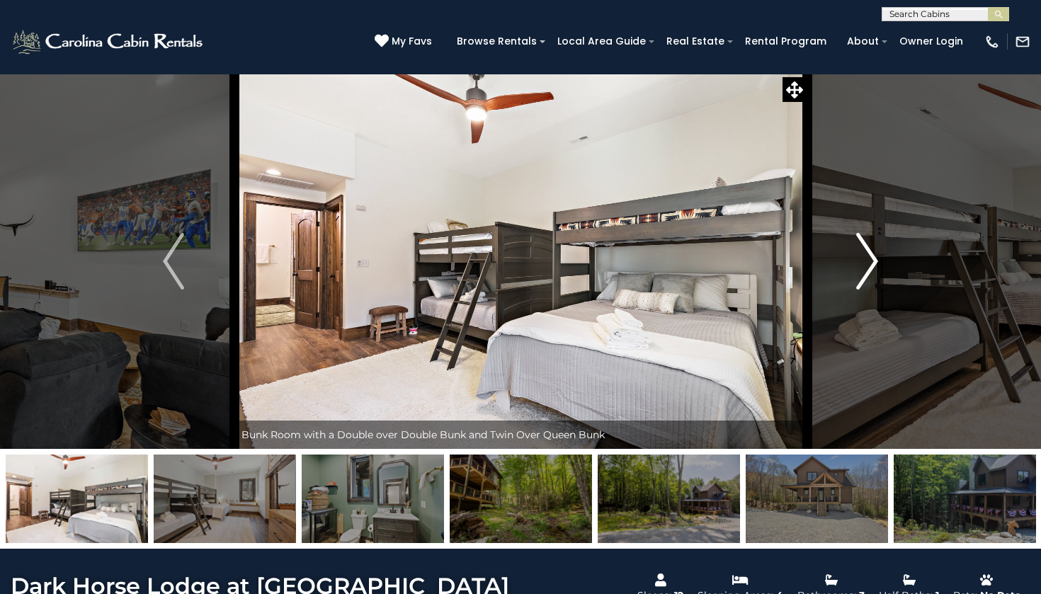
click at [866, 258] on img "Next" at bounding box center [867, 261] width 21 height 57
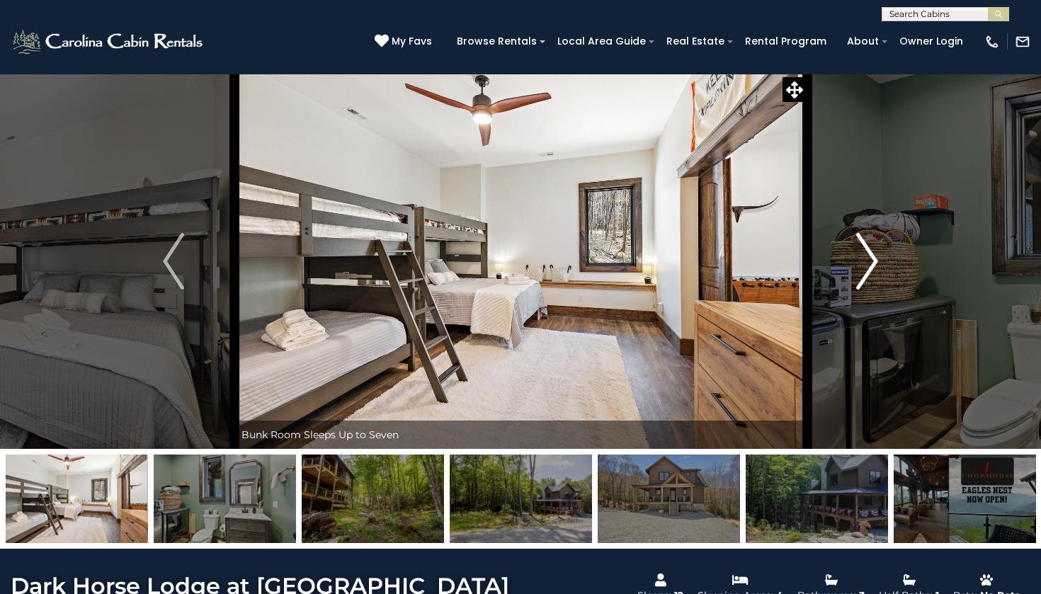
click at [866, 258] on img "Next" at bounding box center [867, 261] width 21 height 57
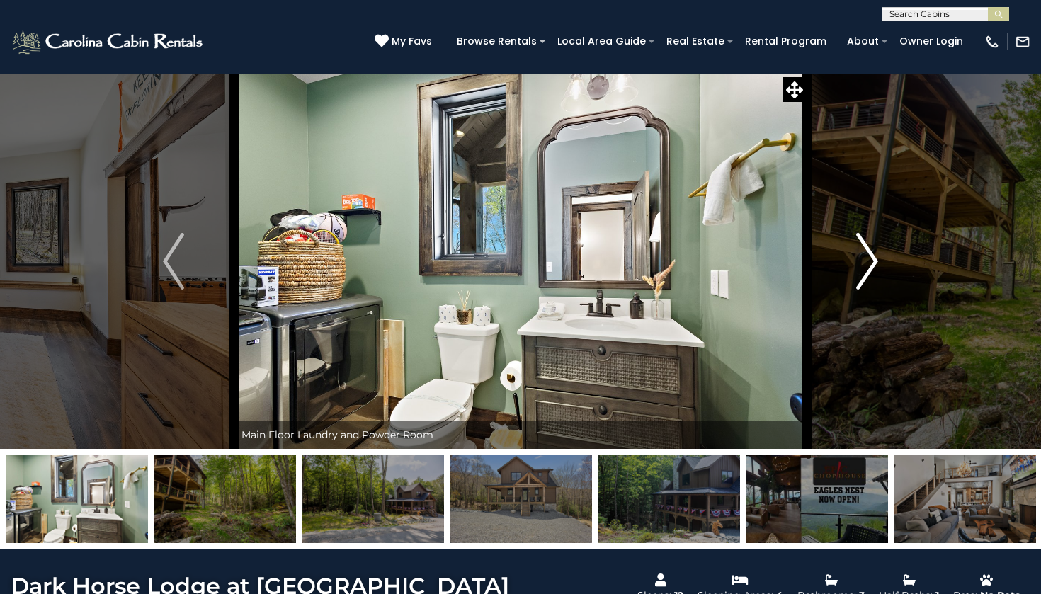
click at [866, 258] on img "Next" at bounding box center [867, 261] width 21 height 57
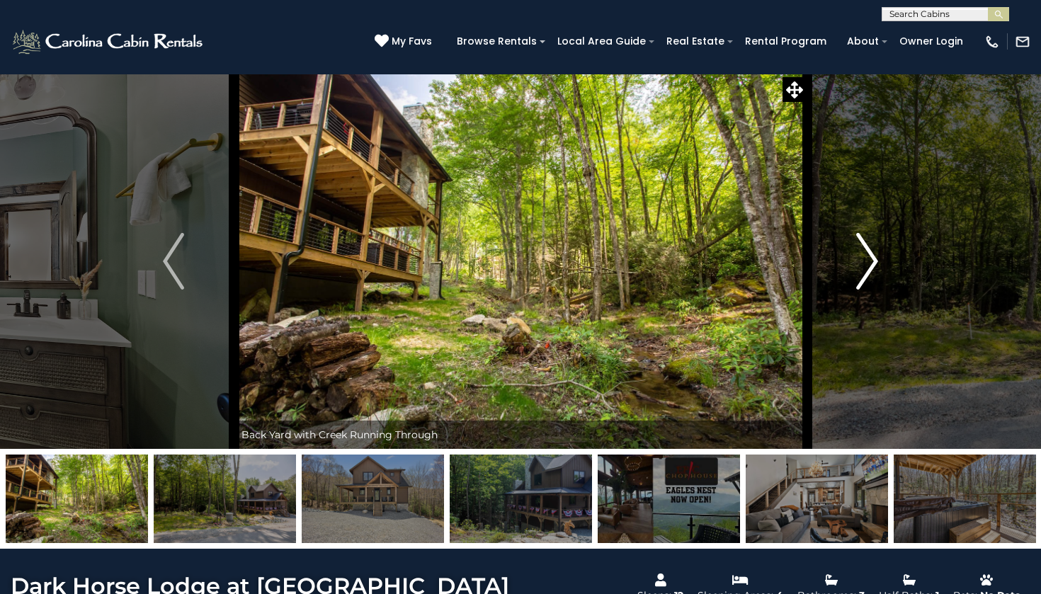
click at [866, 258] on img "Next" at bounding box center [867, 261] width 21 height 57
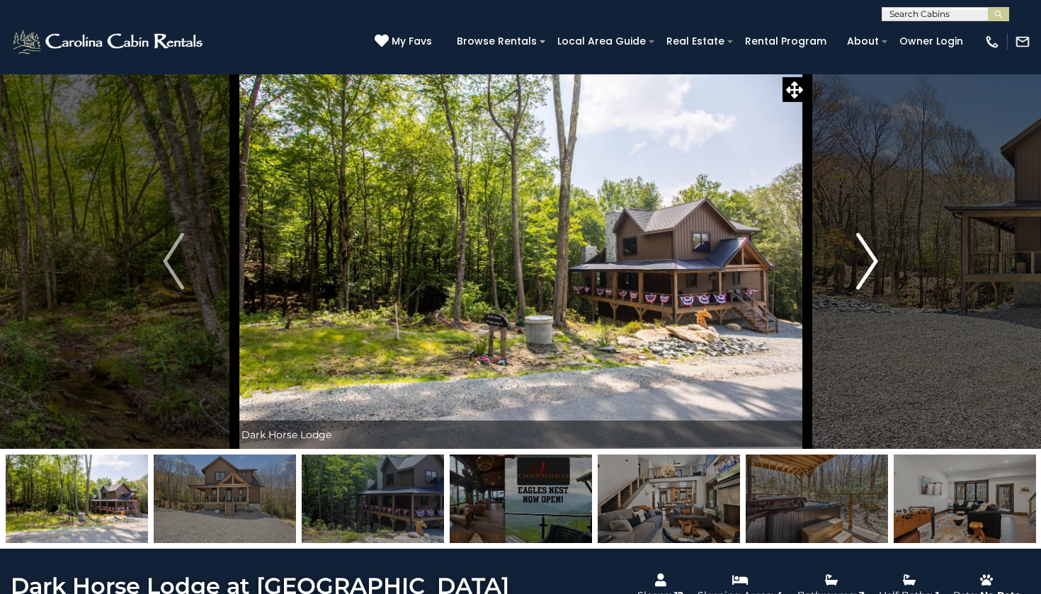
click at [866, 258] on img "Next" at bounding box center [867, 261] width 21 height 57
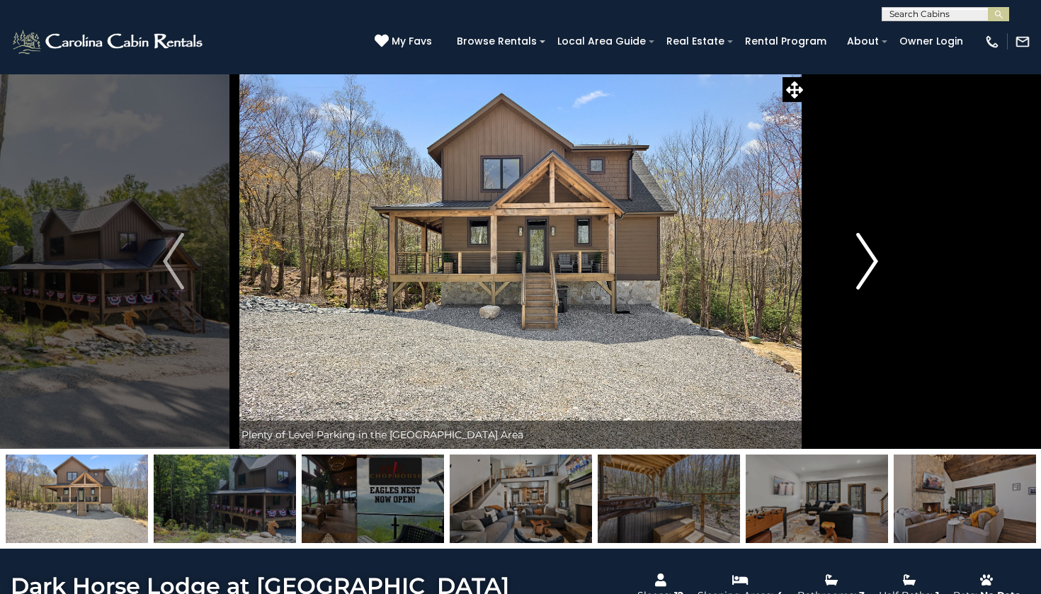
click at [866, 258] on img "Next" at bounding box center [867, 261] width 21 height 57
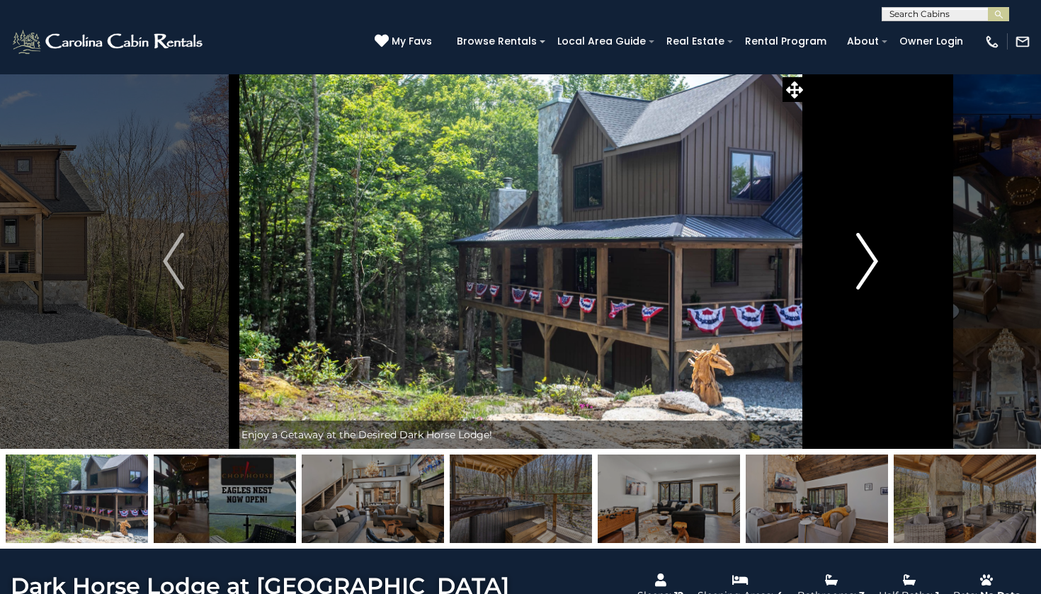
click at [866, 258] on img "Next" at bounding box center [867, 261] width 21 height 57
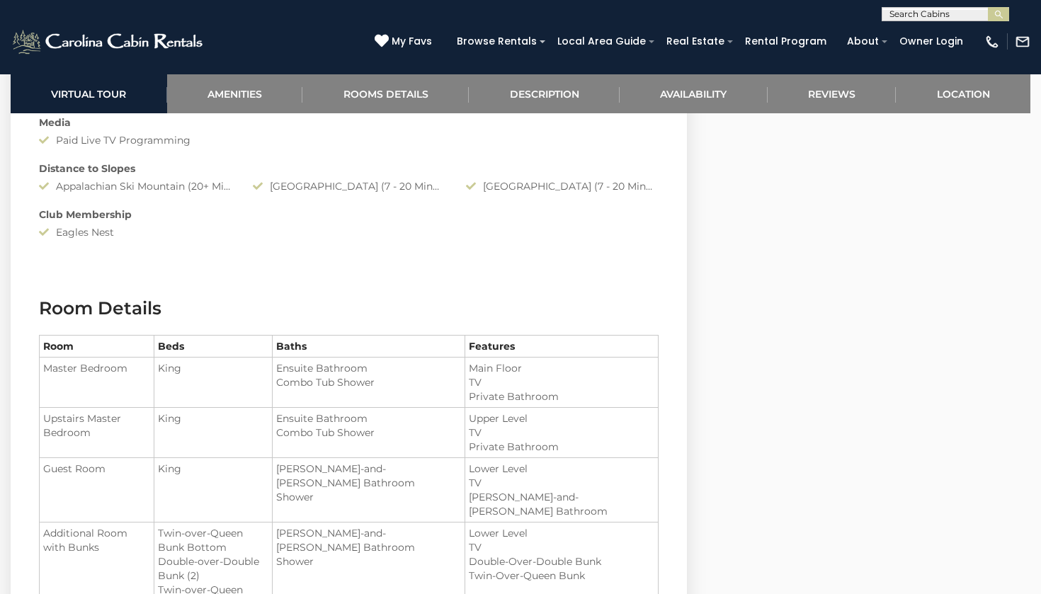
scroll to position [1473, 0]
click at [821, 95] on link "Reviews" at bounding box center [831, 93] width 129 height 39
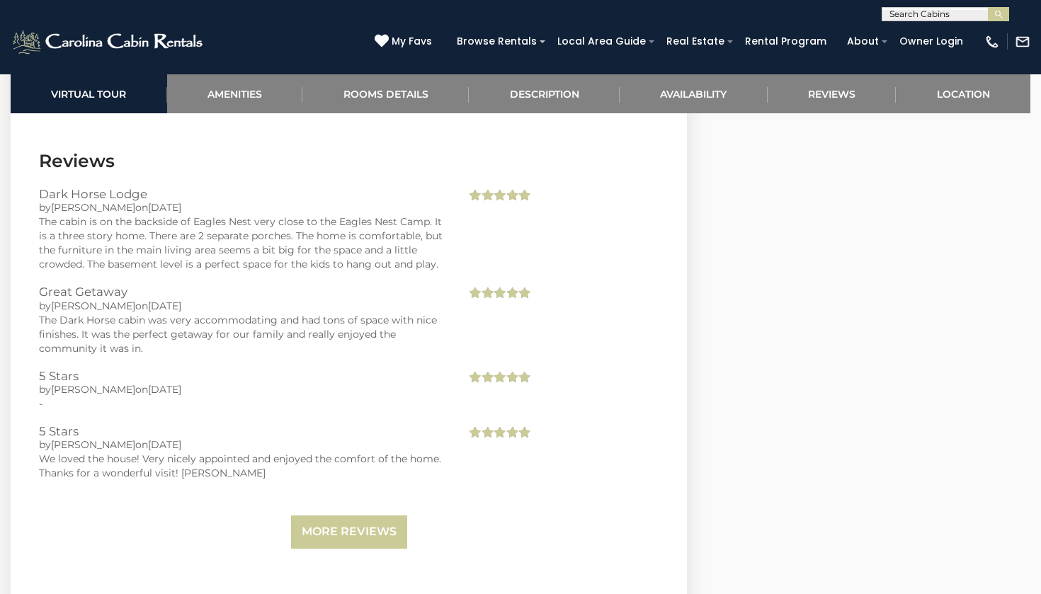
scroll to position [3135, 0]
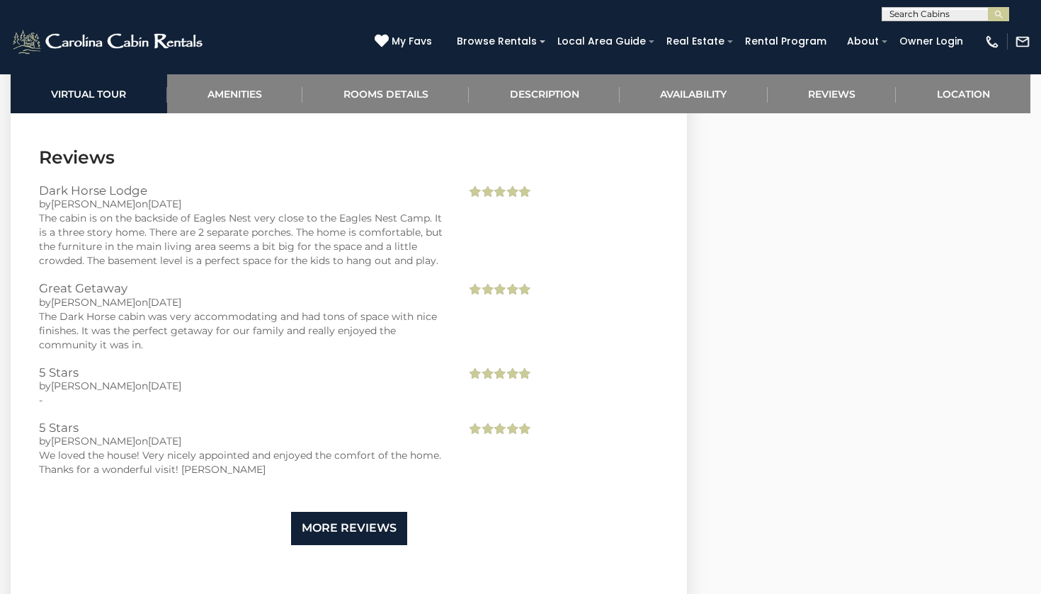
click at [352, 512] on link "More Reviews" at bounding box center [349, 528] width 116 height 33
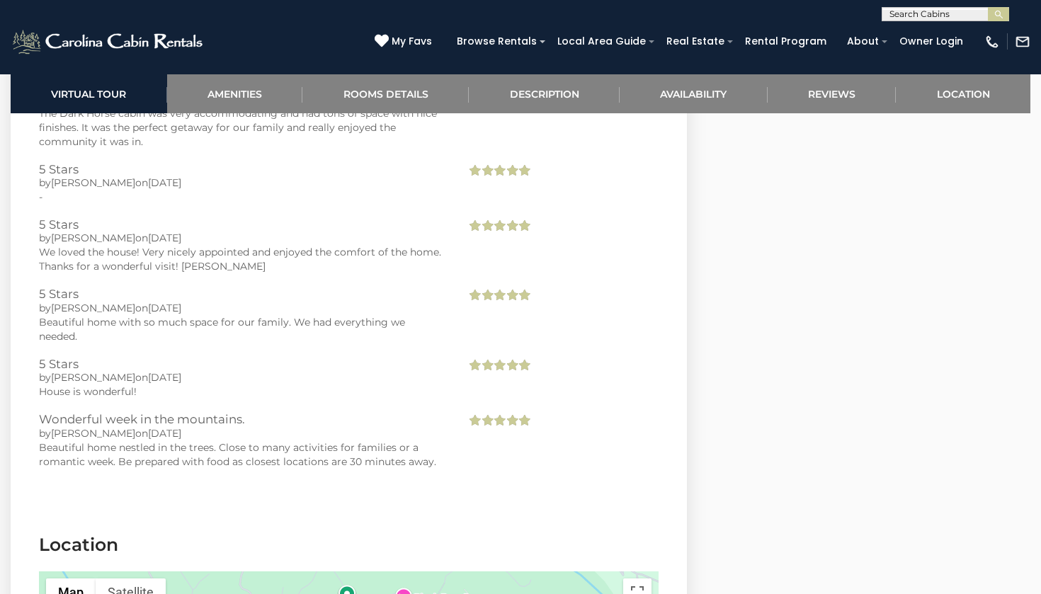
scroll to position [3311, 0]
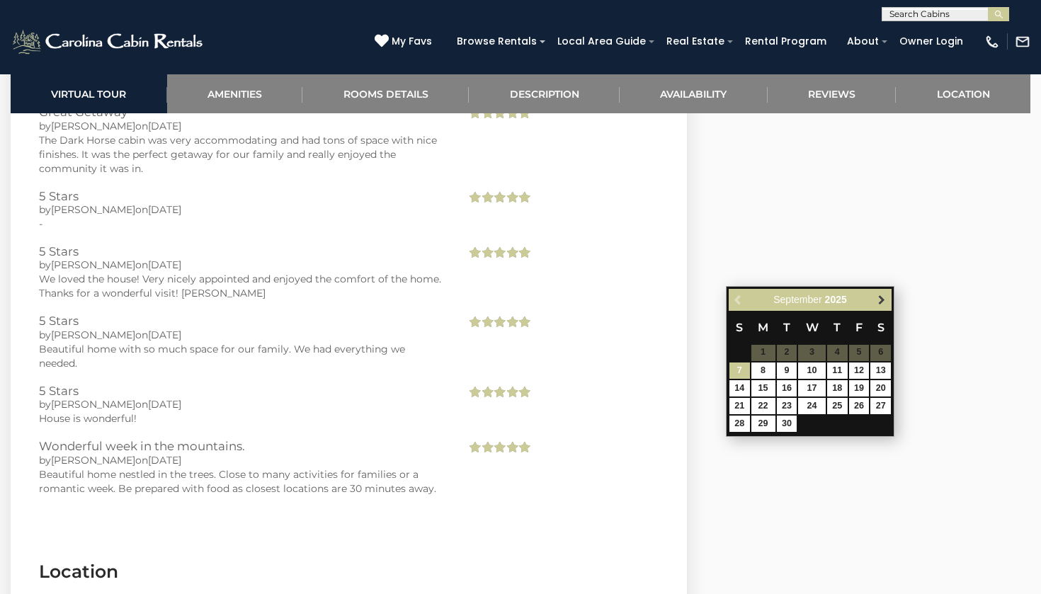
click at [882, 297] on span "Next" at bounding box center [881, 299] width 11 height 11
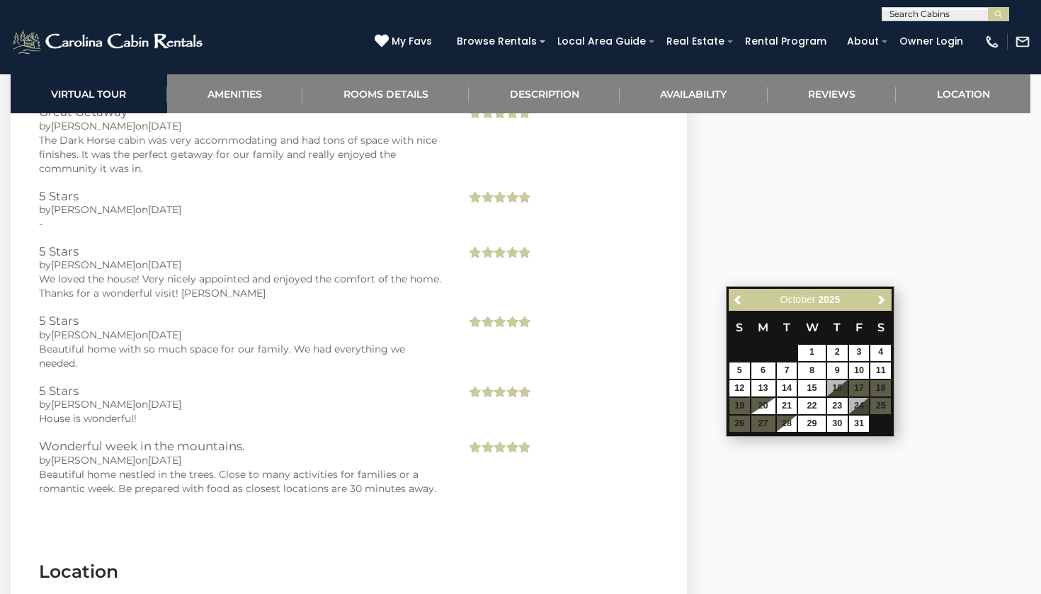
click at [882, 297] on span "Next" at bounding box center [881, 299] width 11 height 11
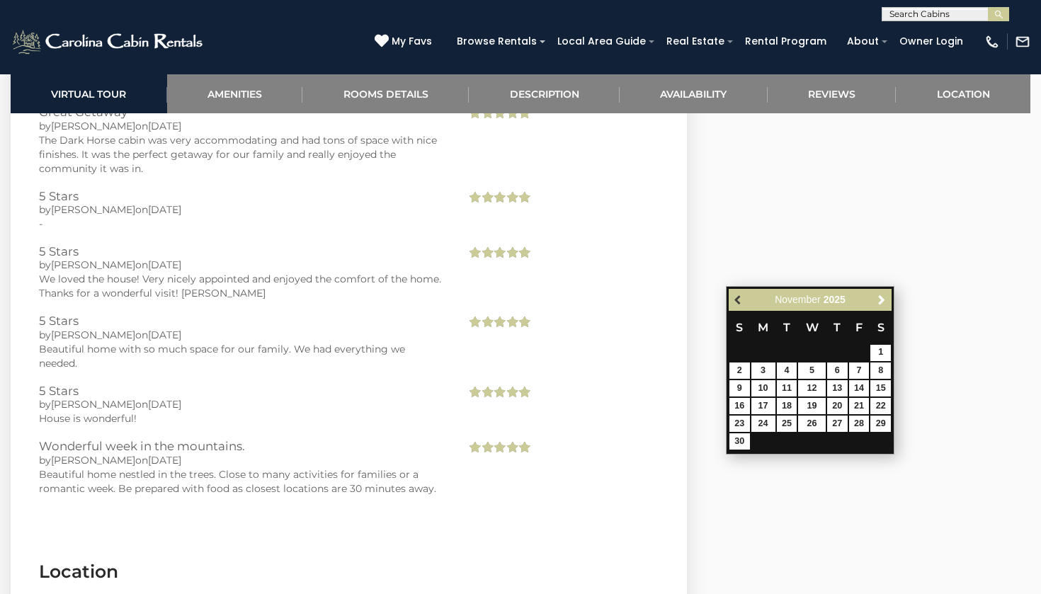
click at [741, 299] on span "Previous" at bounding box center [738, 299] width 11 height 11
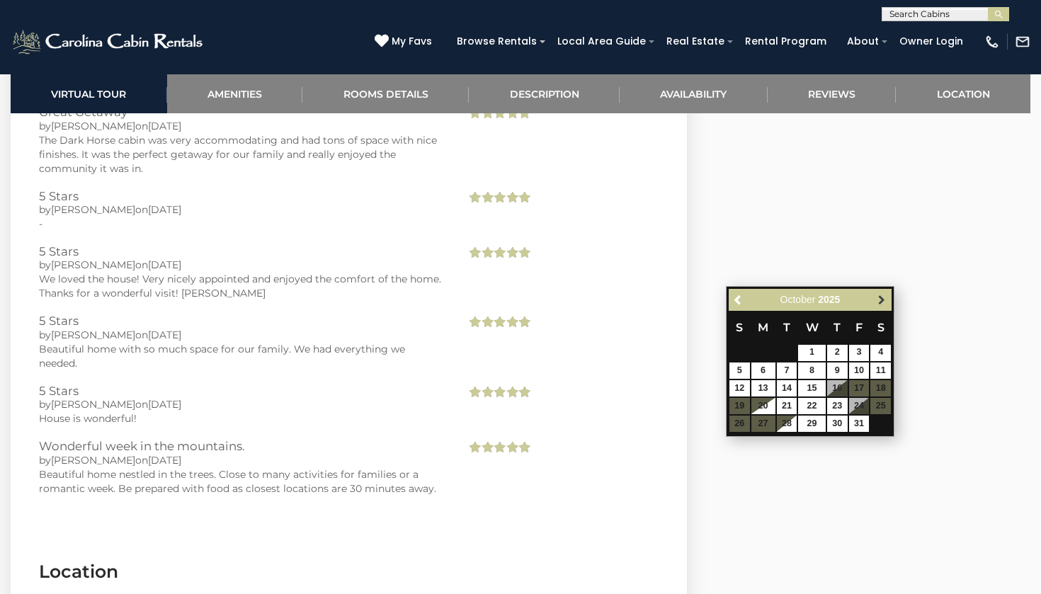
click at [878, 297] on span "Next" at bounding box center [881, 299] width 11 height 11
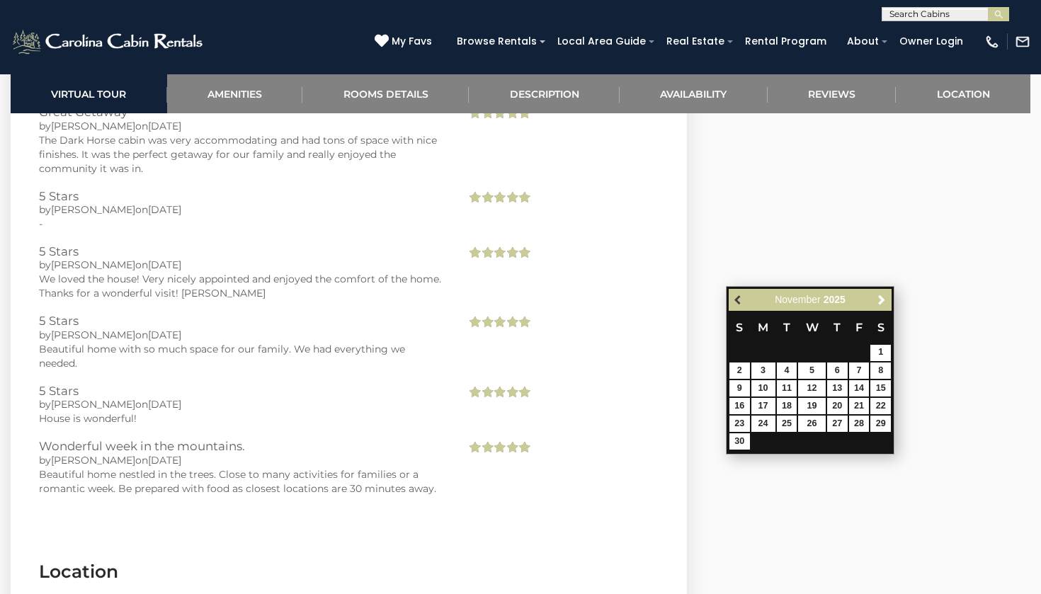
click at [735, 302] on span "Previous" at bounding box center [738, 299] width 11 height 11
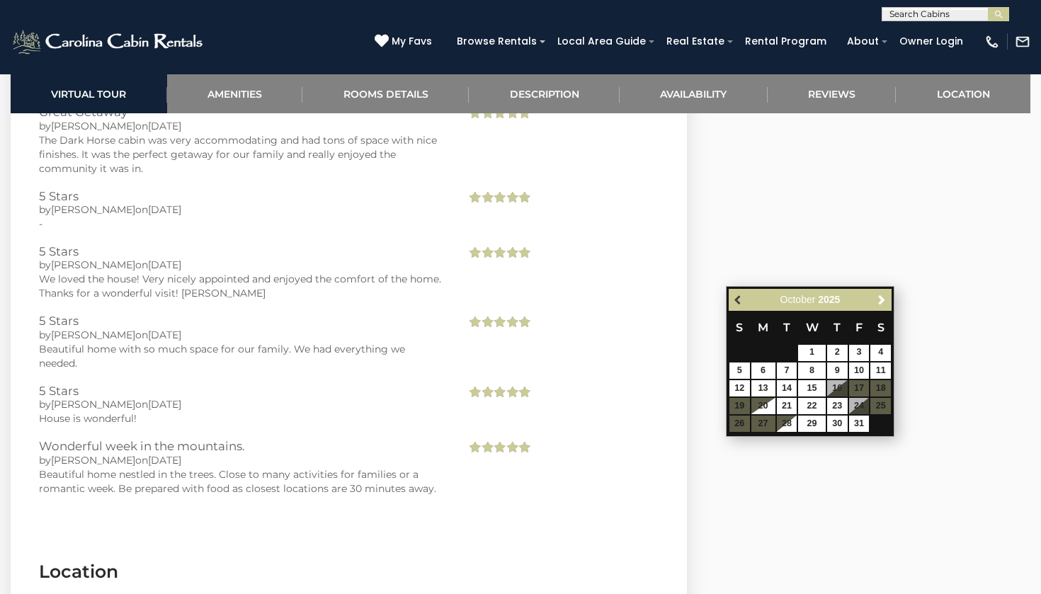
click at [736, 302] on span "Previous" at bounding box center [738, 299] width 11 height 11
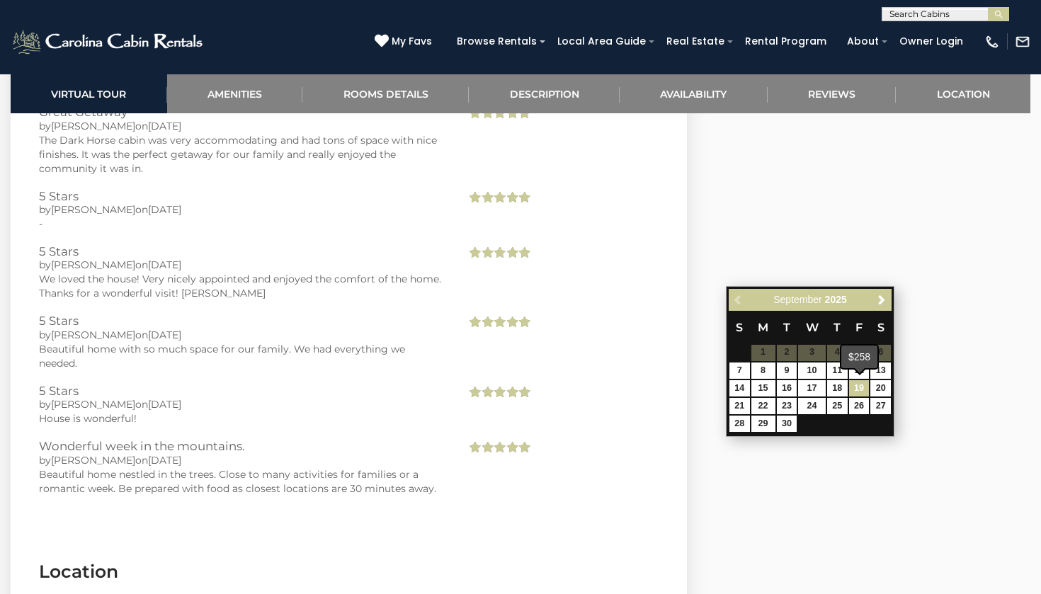
click at [864, 386] on link "19" at bounding box center [859, 388] width 21 height 16
type input "**********"
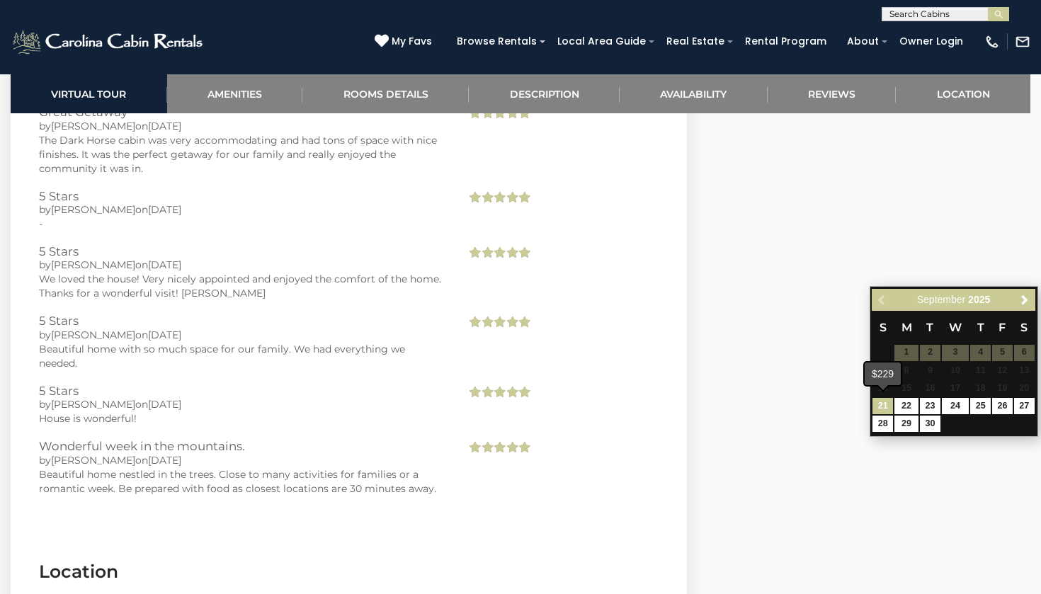
click at [882, 402] on link "21" at bounding box center [882, 406] width 21 height 16
type input "**********"
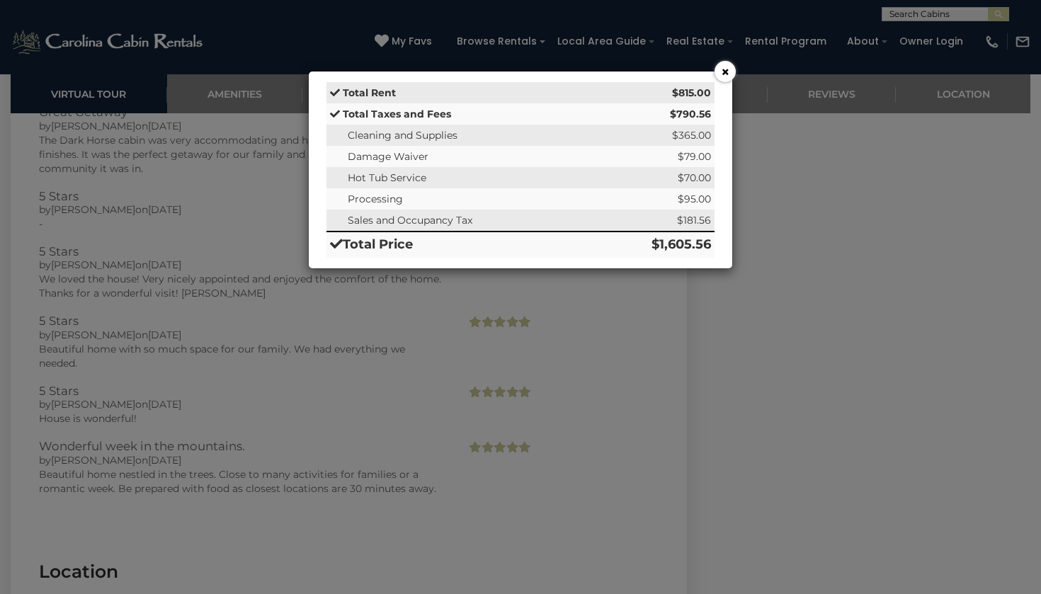
click at [727, 72] on button "×" at bounding box center [724, 71] width 21 height 21
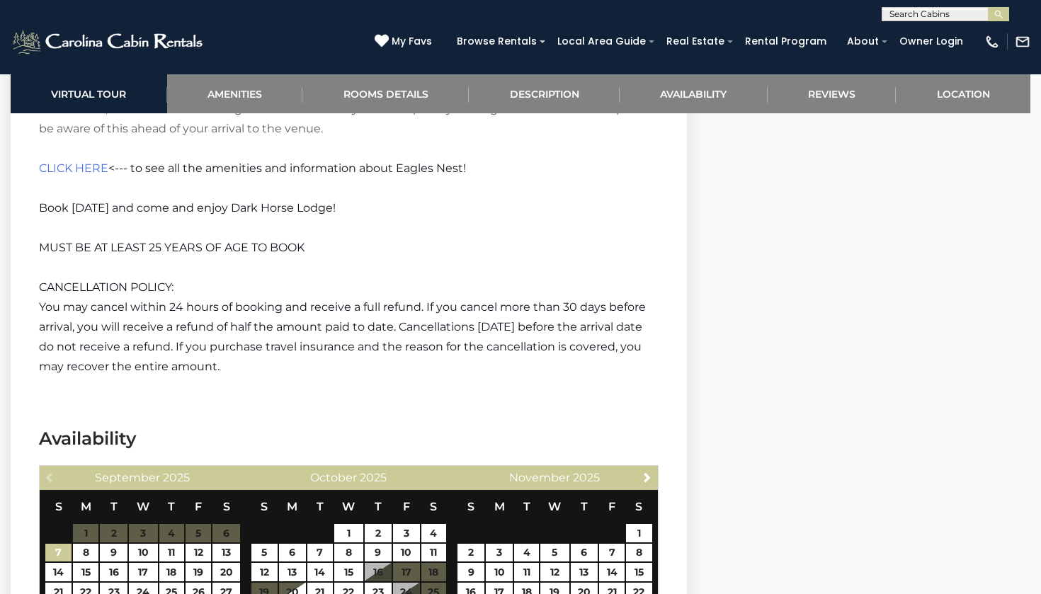
scroll to position [2431, 0]
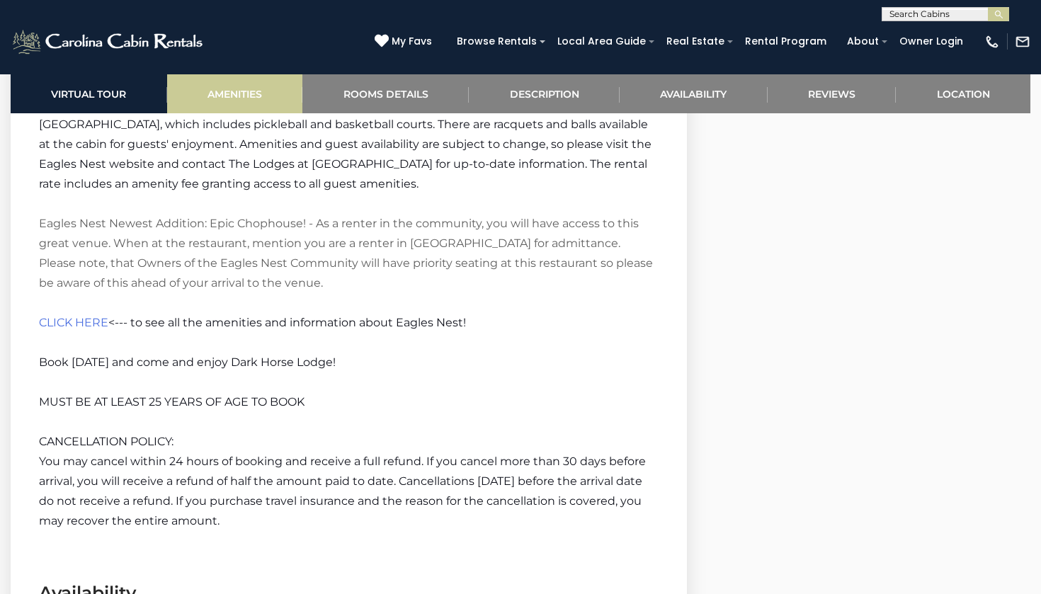
click at [268, 81] on link "Amenities" at bounding box center [235, 93] width 136 height 39
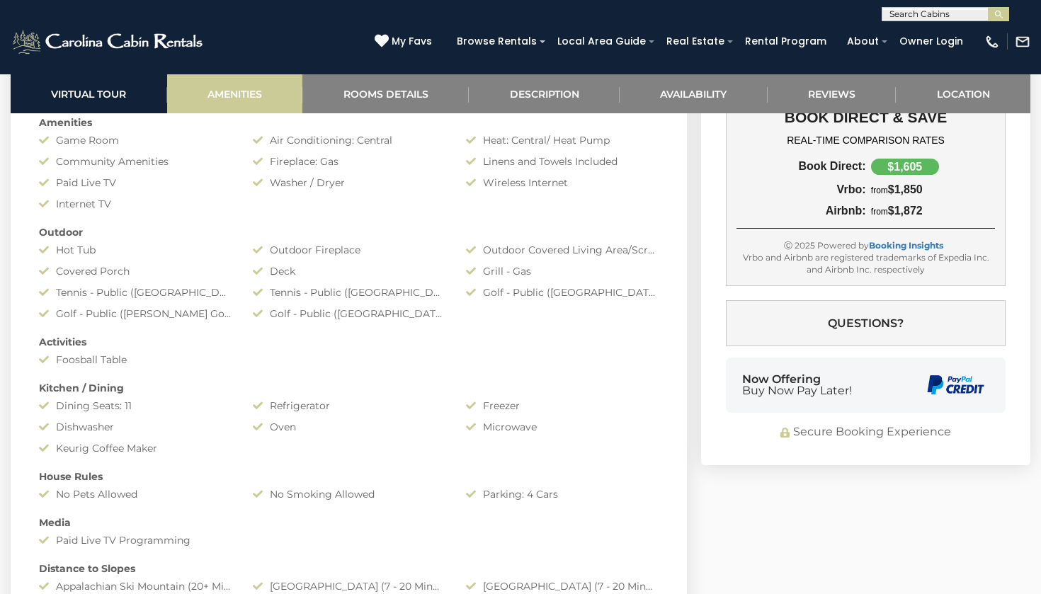
scroll to position [1013, 0]
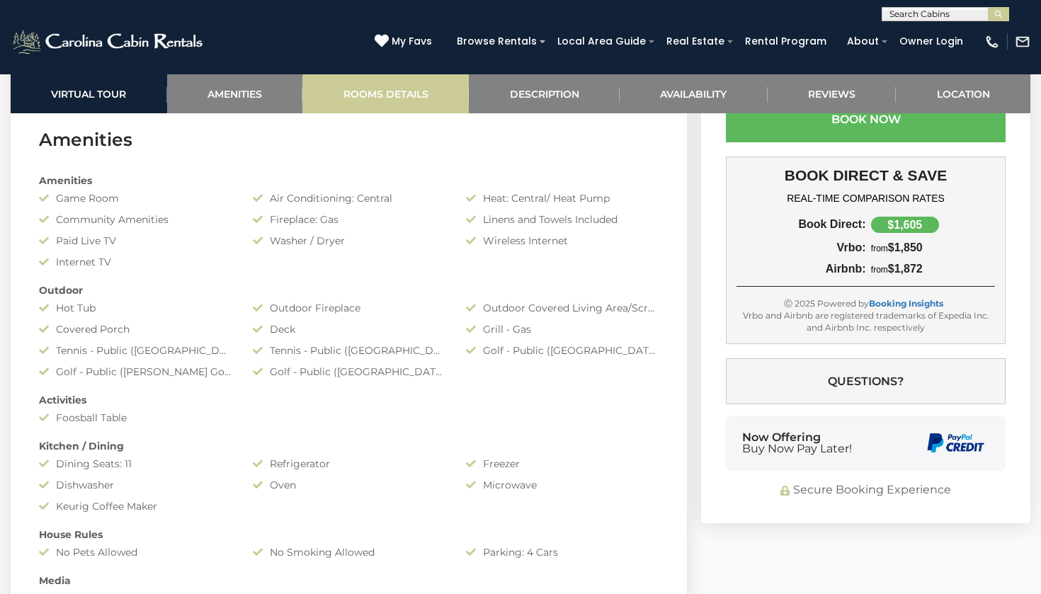
click at [397, 91] on link "Rooms Details" at bounding box center [385, 93] width 166 height 39
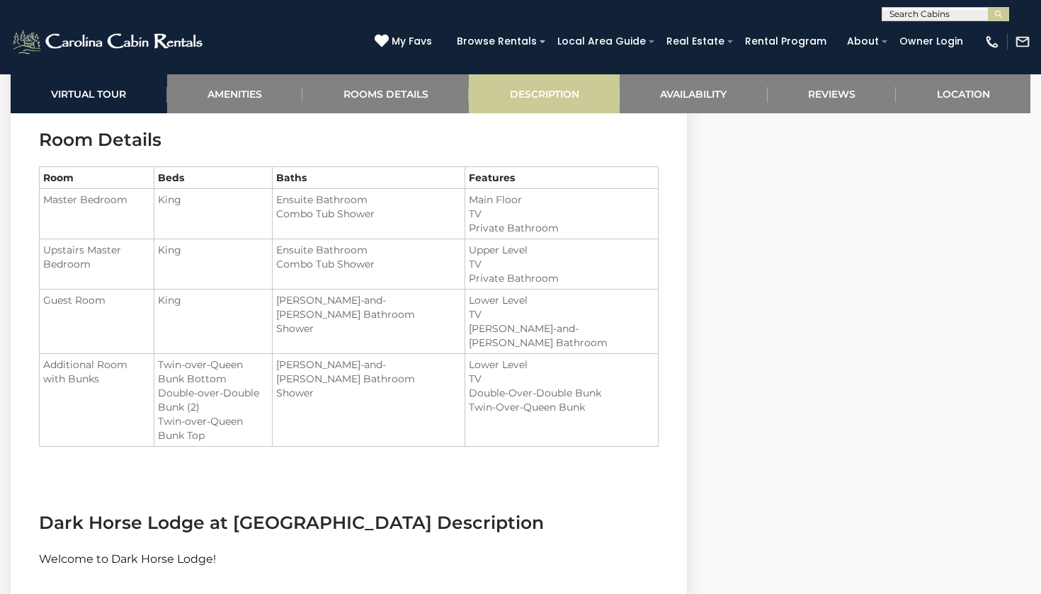
click at [575, 107] on link "Description" at bounding box center [544, 93] width 151 height 39
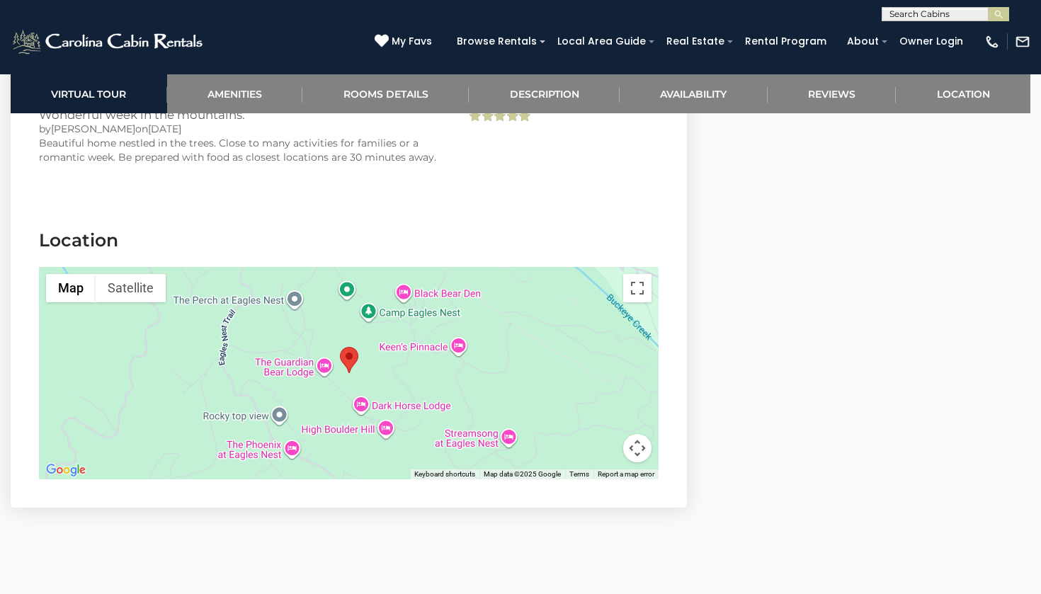
scroll to position [3670, 0]
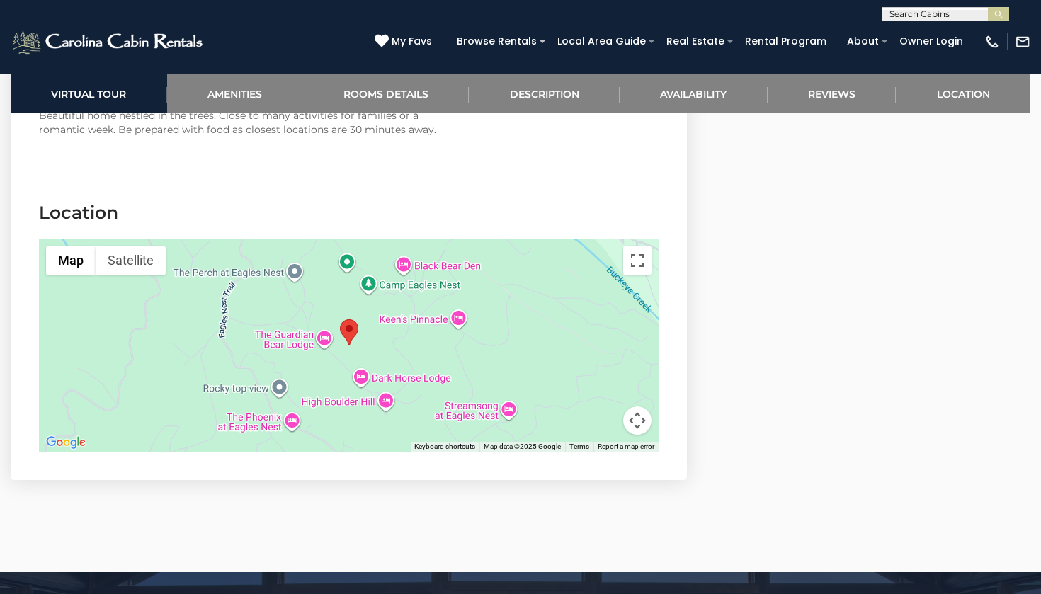
click at [515, 279] on div at bounding box center [349, 345] width 620 height 212
click at [637, 406] on button "Map camera controls" at bounding box center [637, 420] width 28 height 28
click at [639, 246] on button "Toggle fullscreen view" at bounding box center [637, 260] width 28 height 28
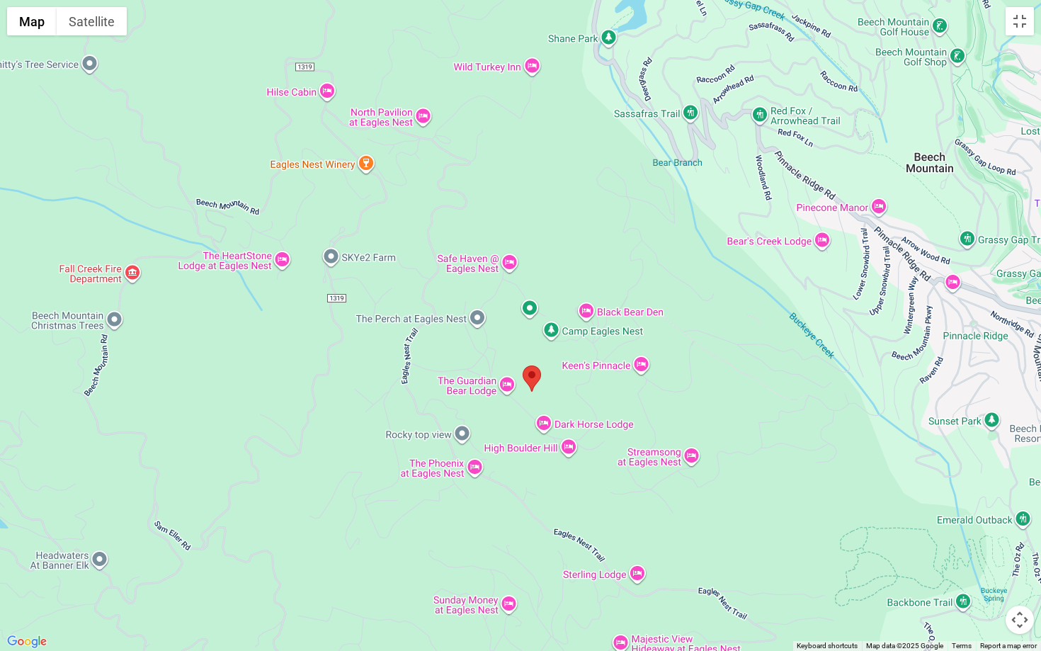
drag, startPoint x: 637, startPoint y: 412, endPoint x: 646, endPoint y: 478, distance: 66.6
click at [646, 478] on div at bounding box center [520, 325] width 1041 height 651
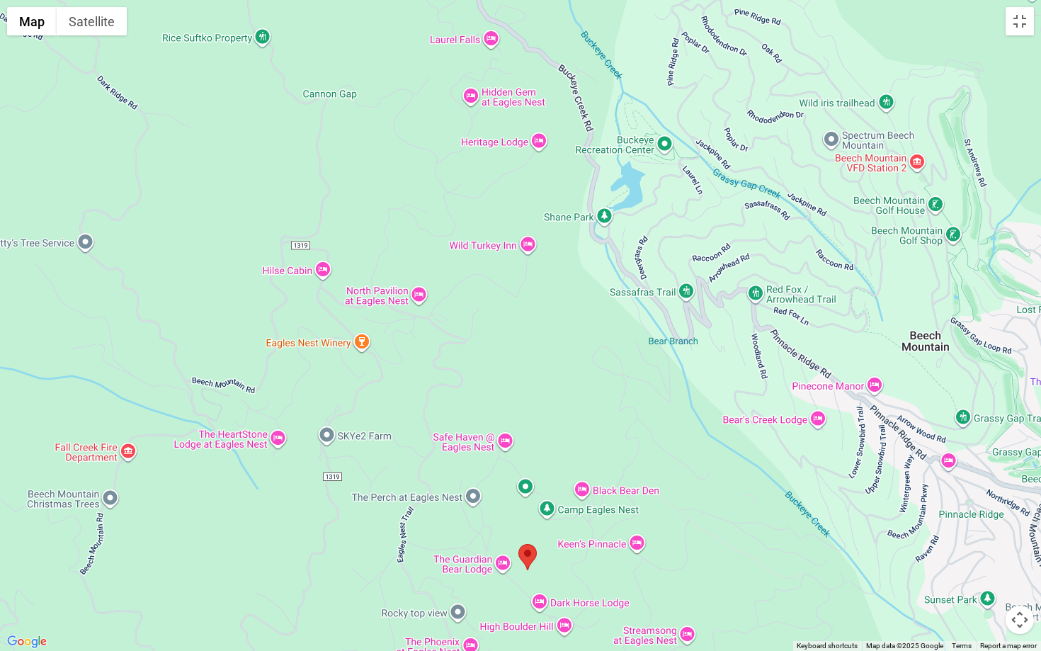
drag, startPoint x: 574, startPoint y: 194, endPoint x: 570, endPoint y: 375, distance: 180.6
click at [570, 375] on div at bounding box center [520, 325] width 1041 height 651
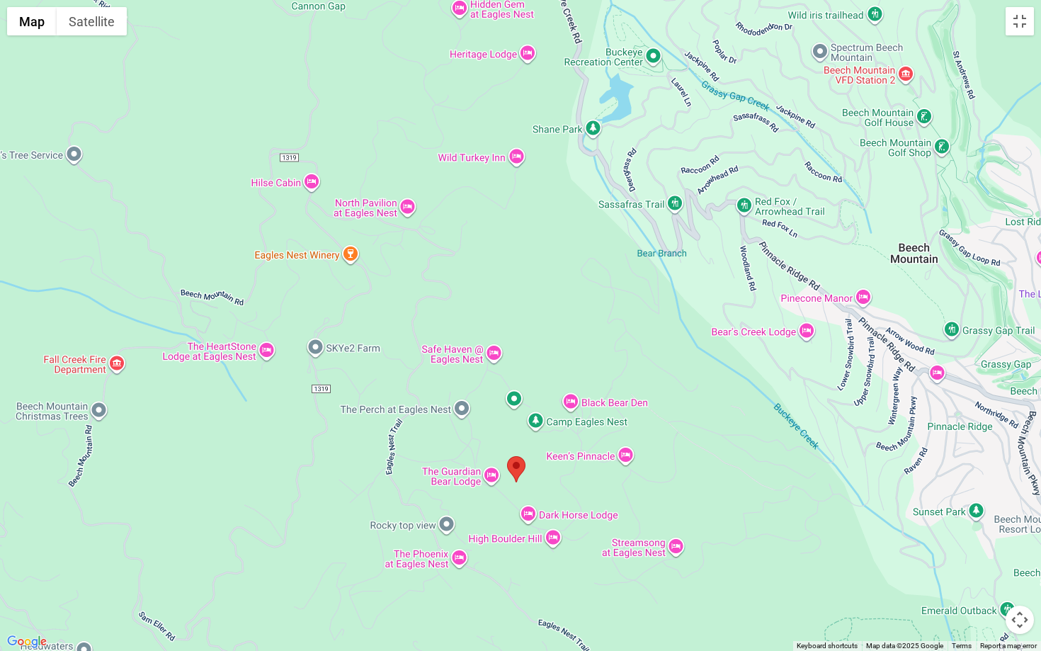
drag, startPoint x: 474, startPoint y: 183, endPoint x: 462, endPoint y: 96, distance: 87.1
click at [462, 96] on div at bounding box center [520, 325] width 1041 height 651
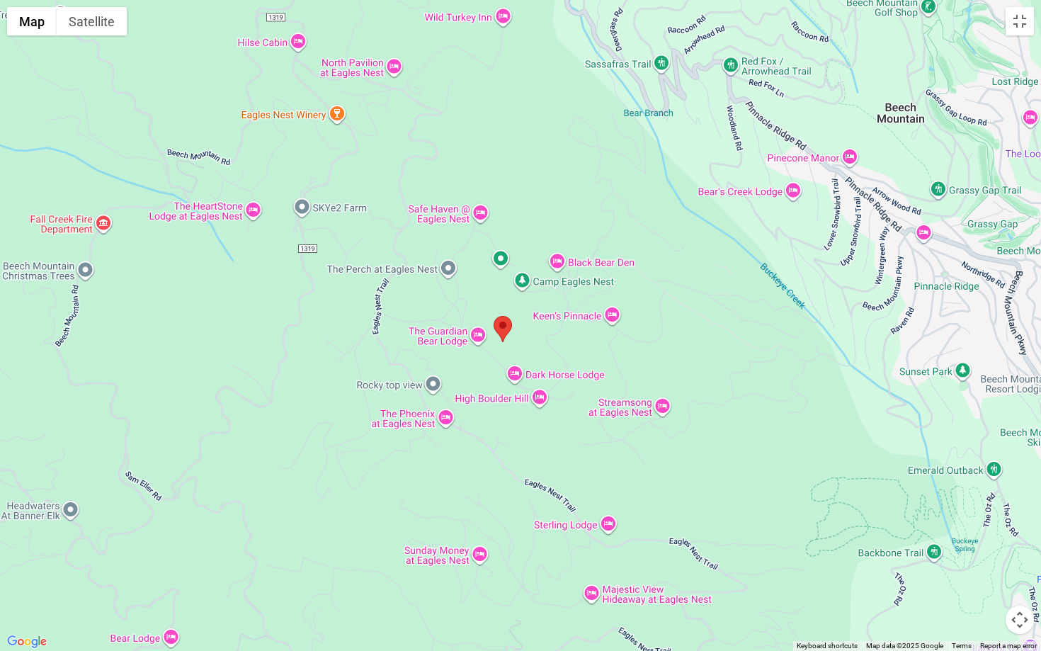
drag, startPoint x: 517, startPoint y: 310, endPoint x: 503, endPoint y: 169, distance: 142.2
click at [503, 169] on div at bounding box center [520, 325] width 1041 height 651
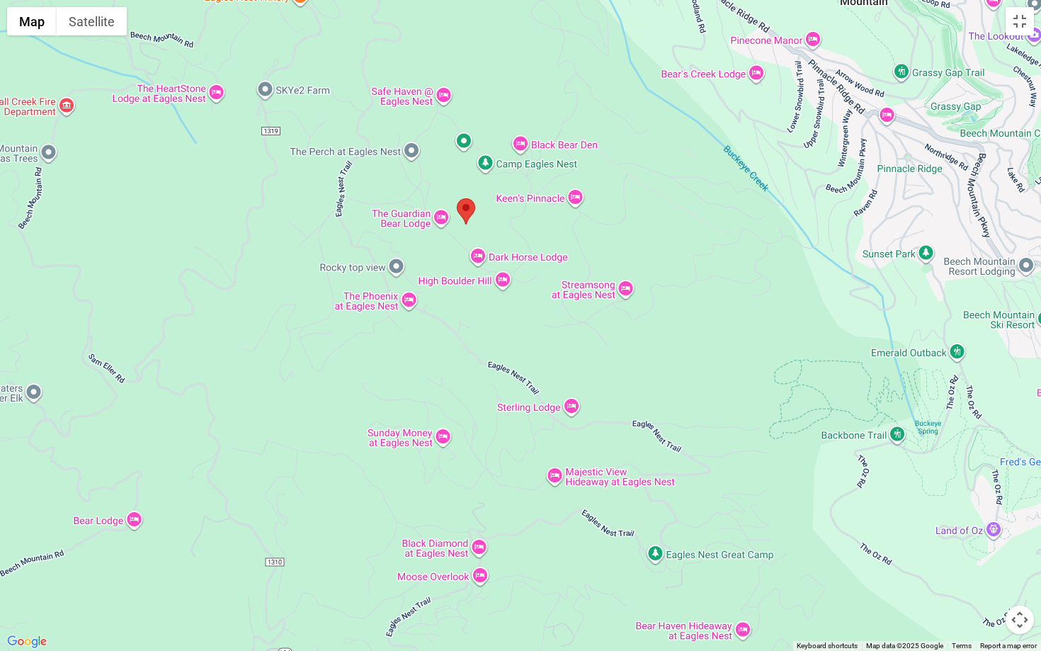
drag, startPoint x: 627, startPoint y: 487, endPoint x: 590, endPoint y: 367, distance: 125.2
click at [590, 367] on div at bounding box center [520, 325] width 1041 height 651
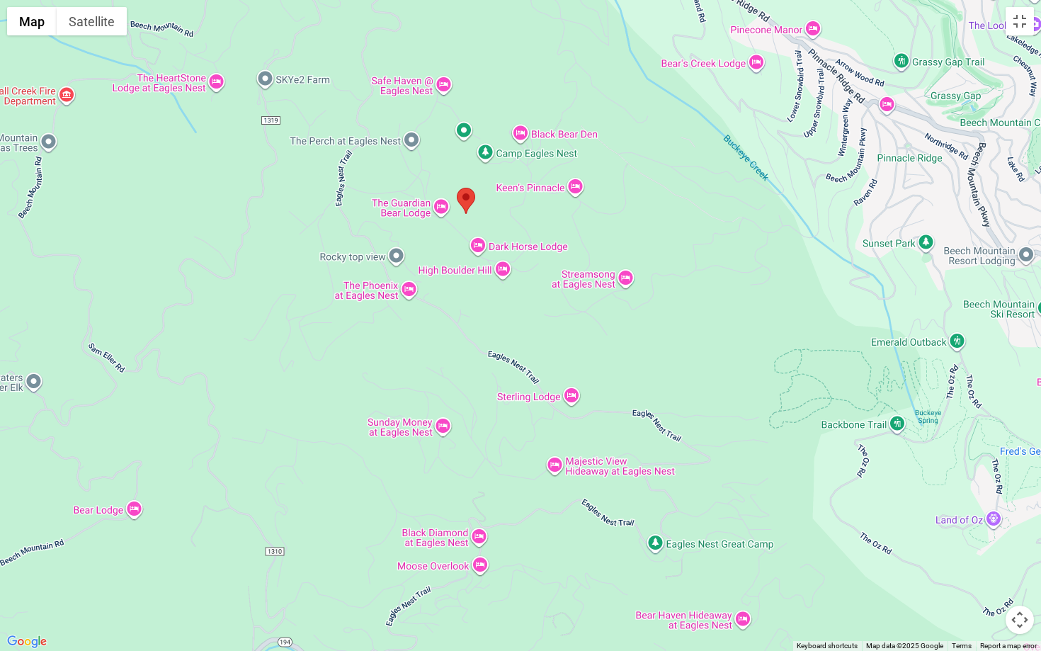
drag, startPoint x: 598, startPoint y: 578, endPoint x: 598, endPoint y: 540, distance: 38.2
click at [598, 554] on div at bounding box center [520, 325] width 1041 height 651
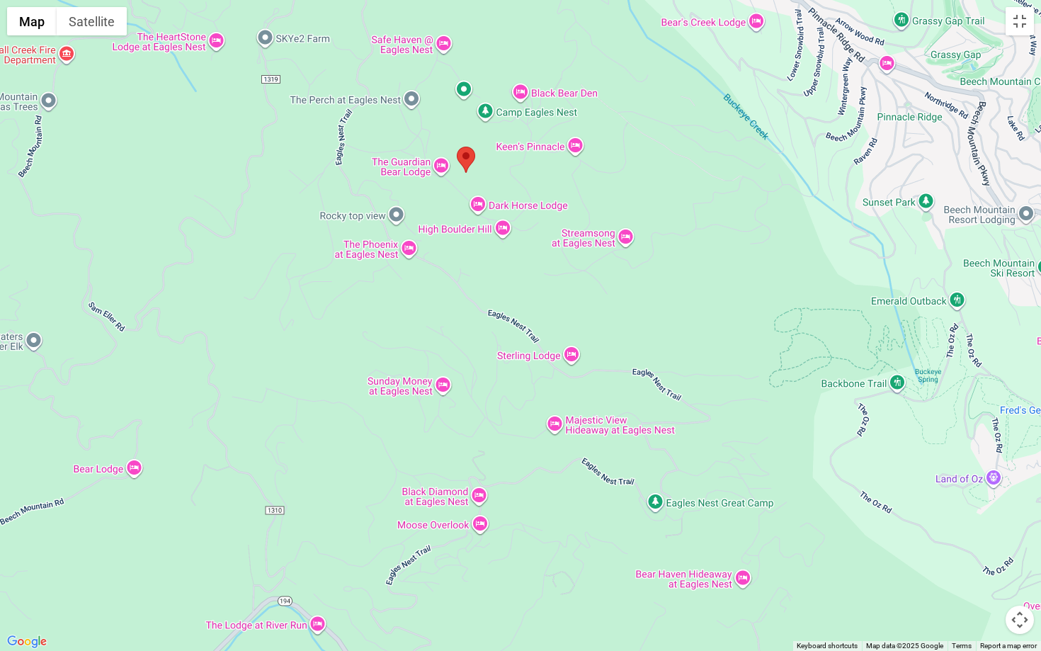
click at [411, 256] on div at bounding box center [520, 325] width 1041 height 651
click at [407, 246] on div at bounding box center [520, 325] width 1041 height 651
click at [535, 358] on div at bounding box center [520, 325] width 1041 height 651
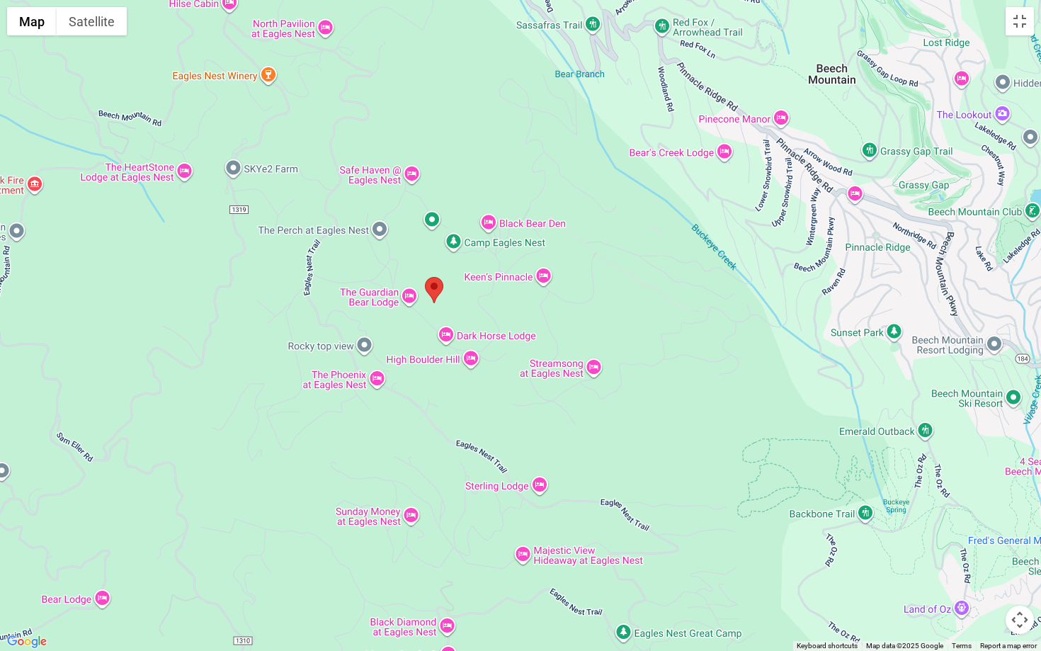
drag, startPoint x: 549, startPoint y: 273, endPoint x: 517, endPoint y: 404, distance: 134.3
click at [517, 404] on div at bounding box center [520, 325] width 1041 height 651
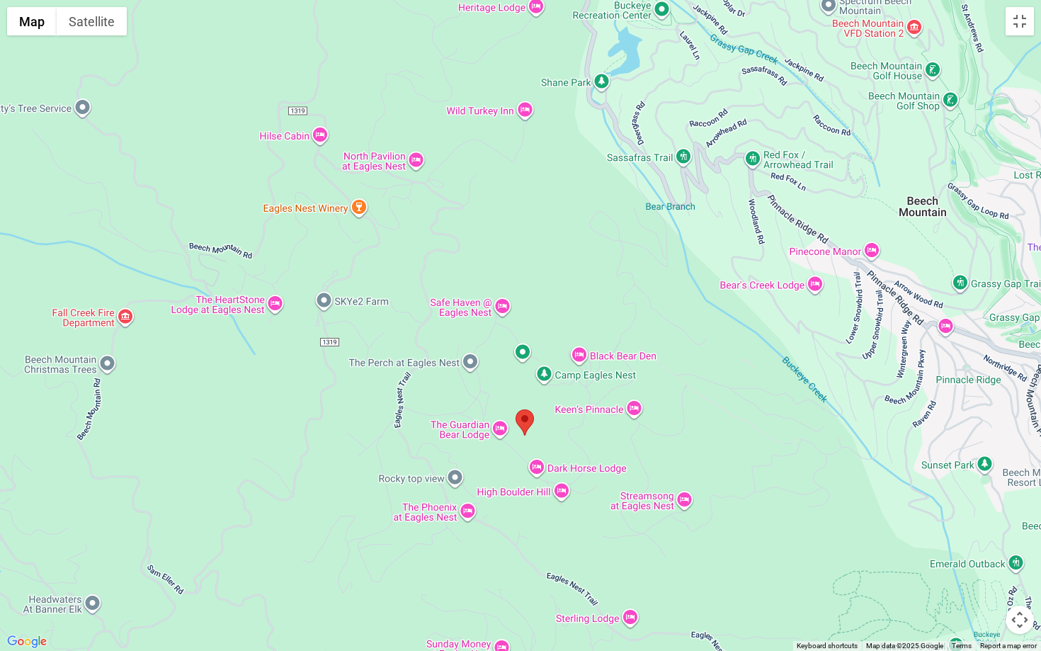
drag, startPoint x: 395, startPoint y: 231, endPoint x: 489, endPoint y: 367, distance: 166.0
click at [489, 367] on div at bounding box center [520, 325] width 1041 height 651
